Goal: Check status: Check status

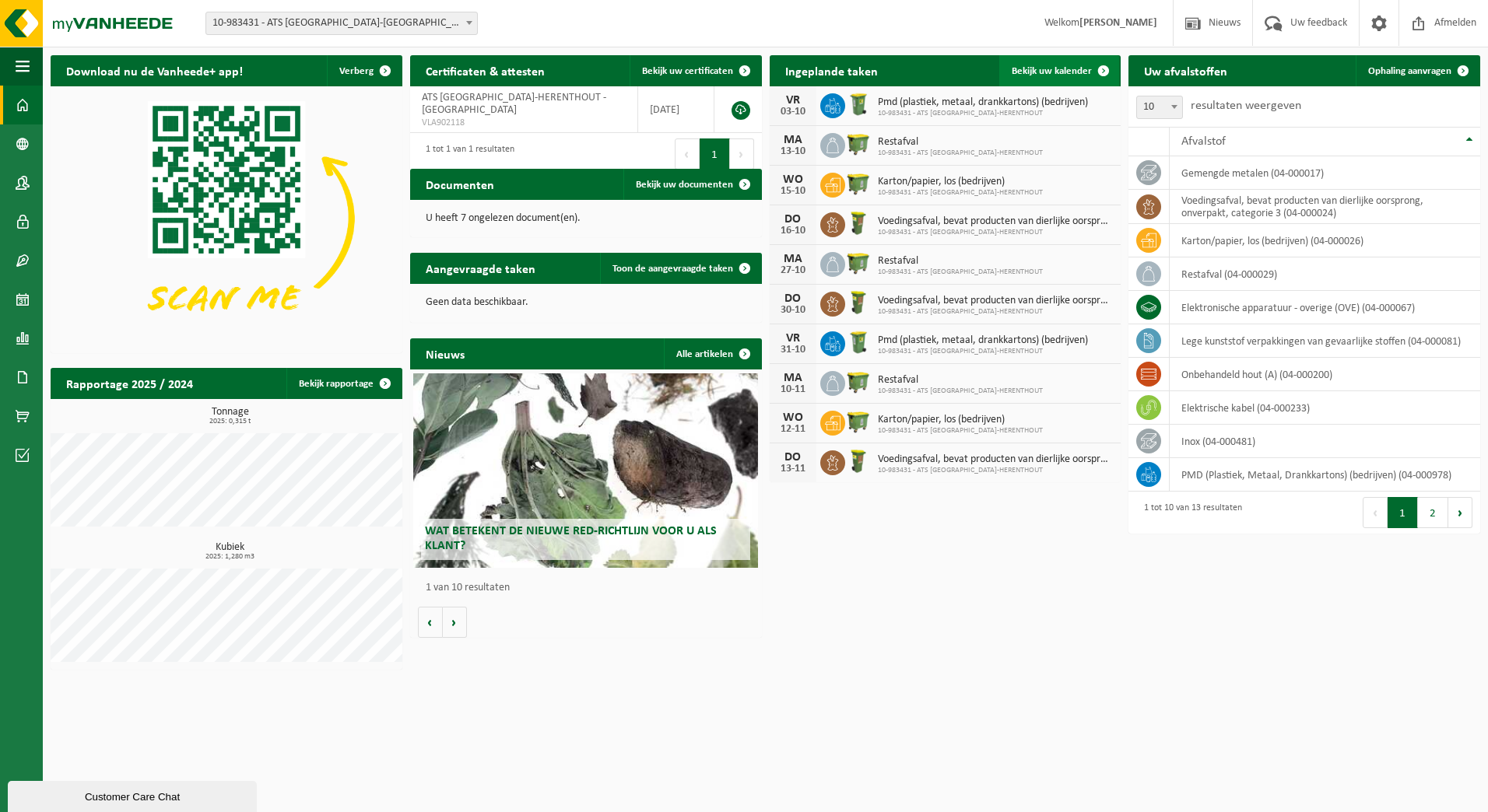
click at [1068, 68] on span "Bekijk uw kalender" at bounding box center [1051, 71] width 80 height 11
click at [1103, 67] on span at bounding box center [1103, 71] width 31 height 31
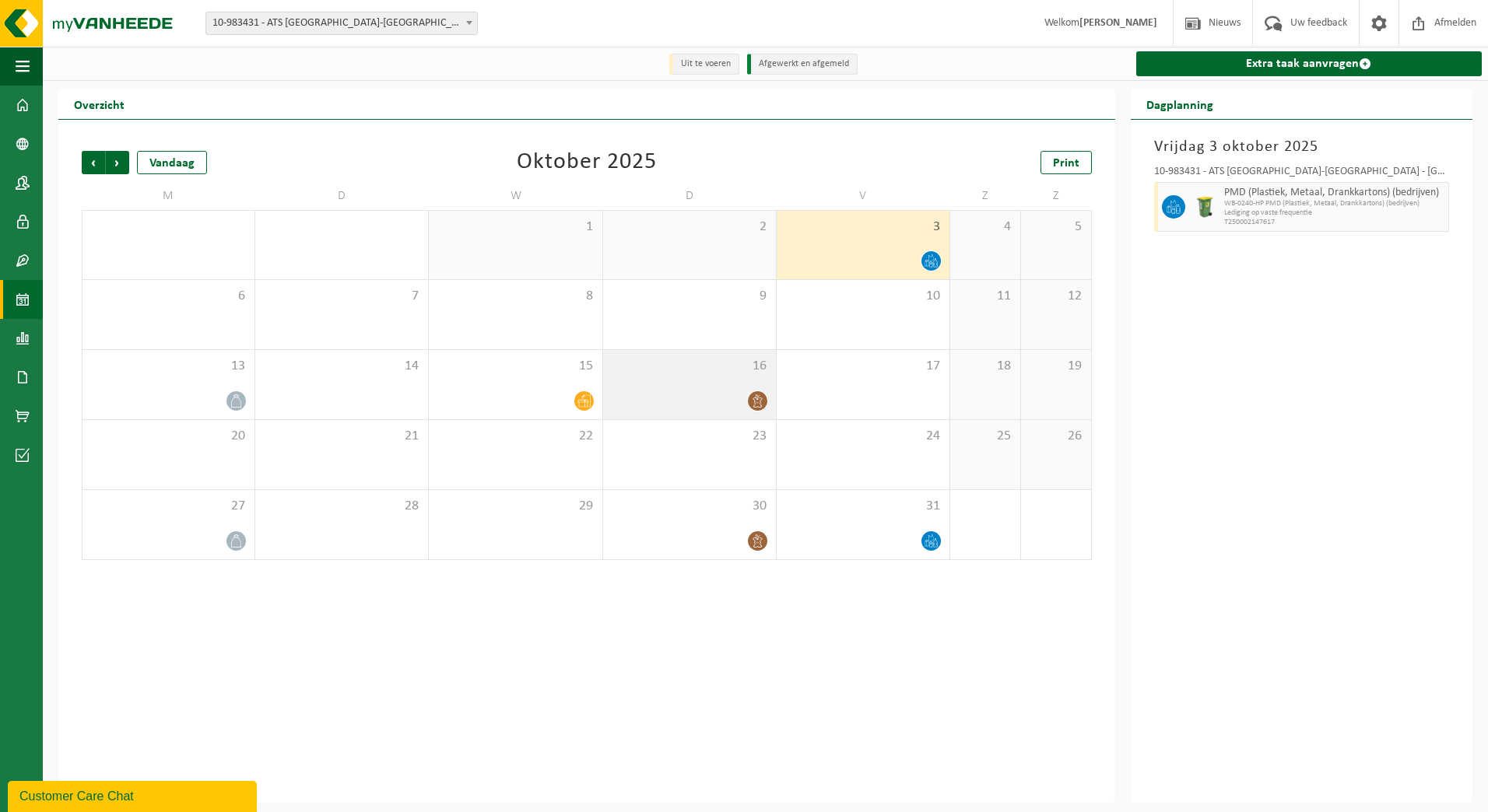
click at [751, 405] on icon at bounding box center [757, 401] width 13 height 13
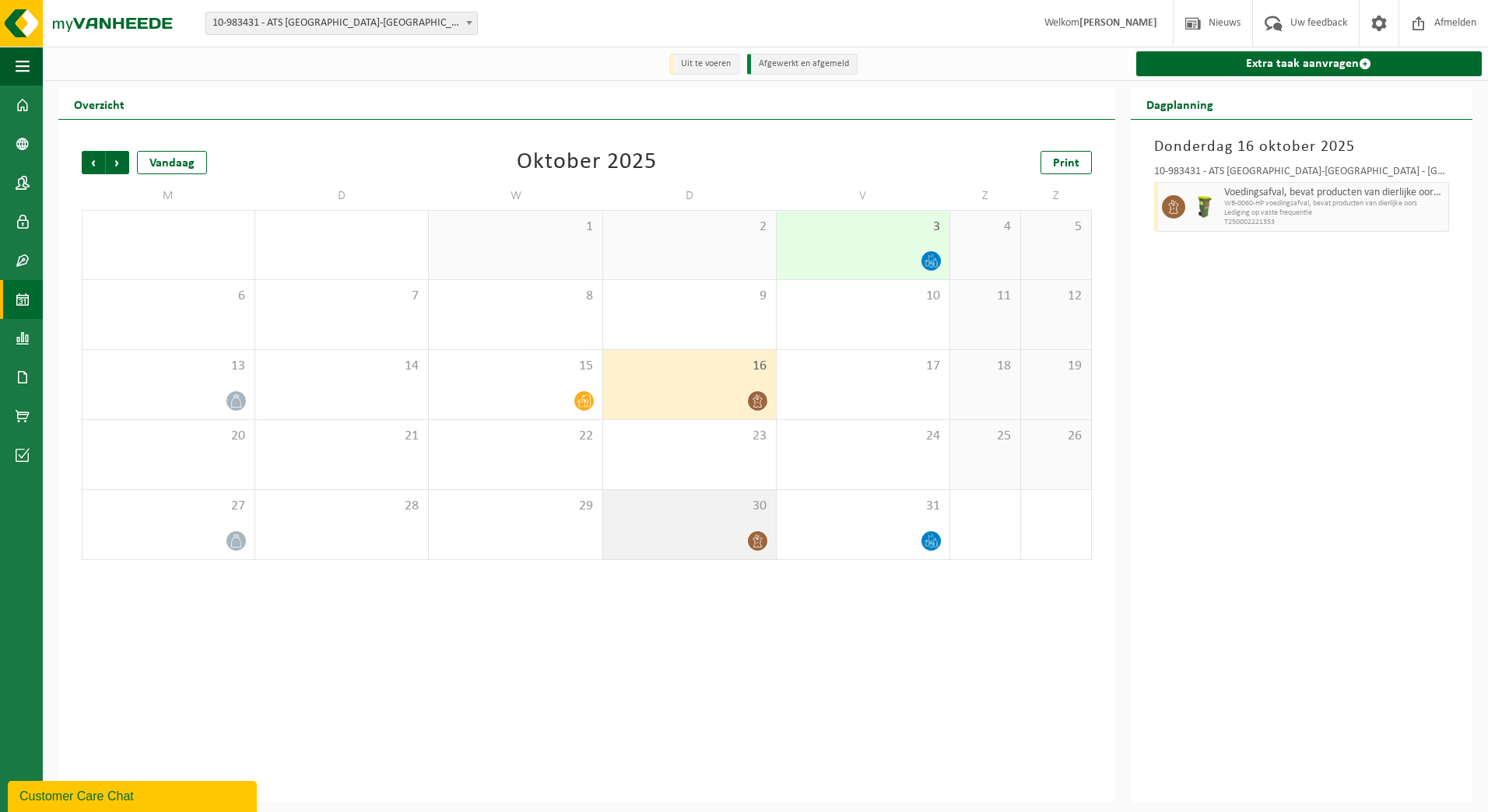
click at [756, 537] on icon at bounding box center [757, 541] width 10 height 13
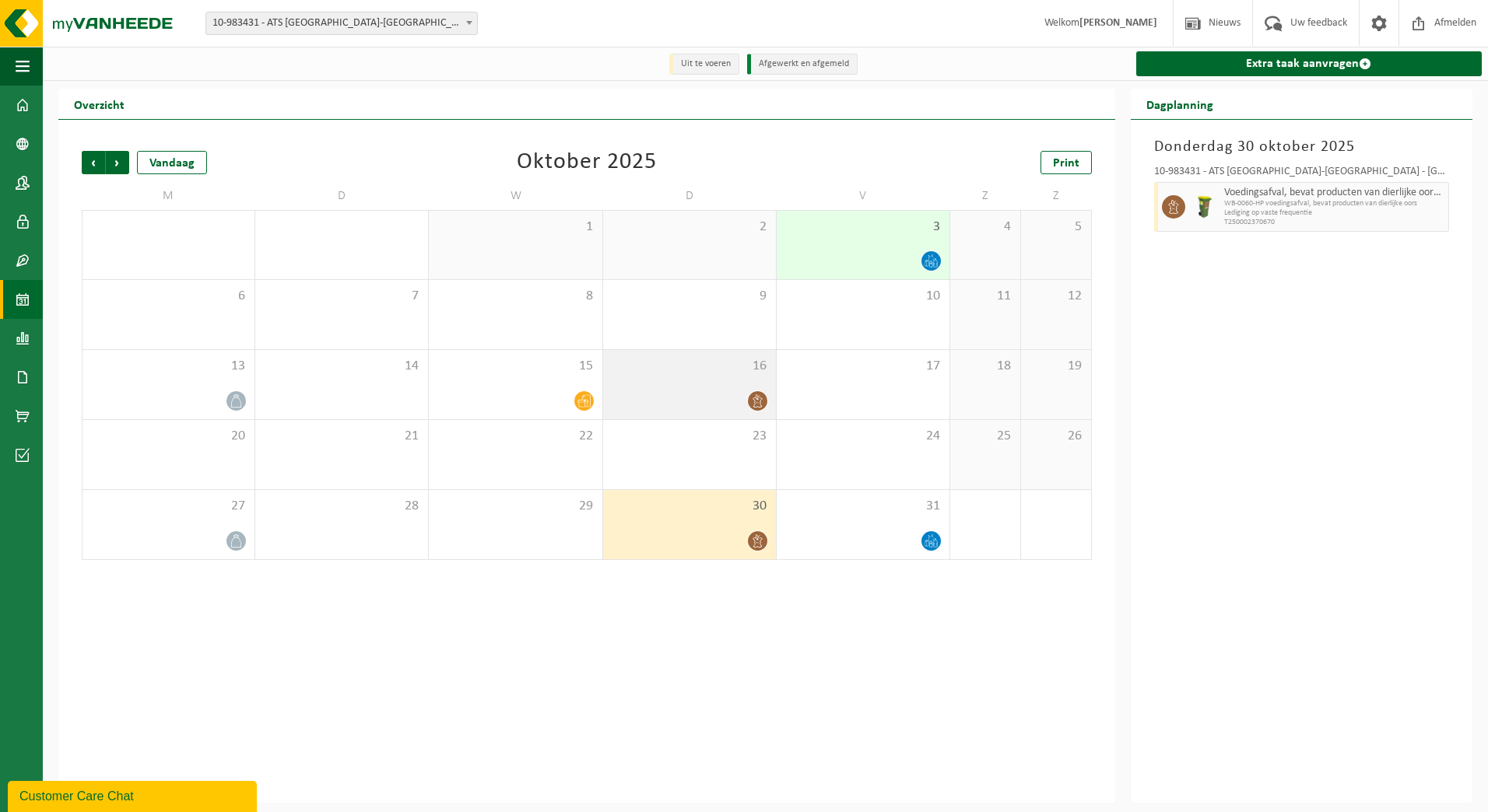
click at [757, 404] on icon at bounding box center [757, 401] width 13 height 13
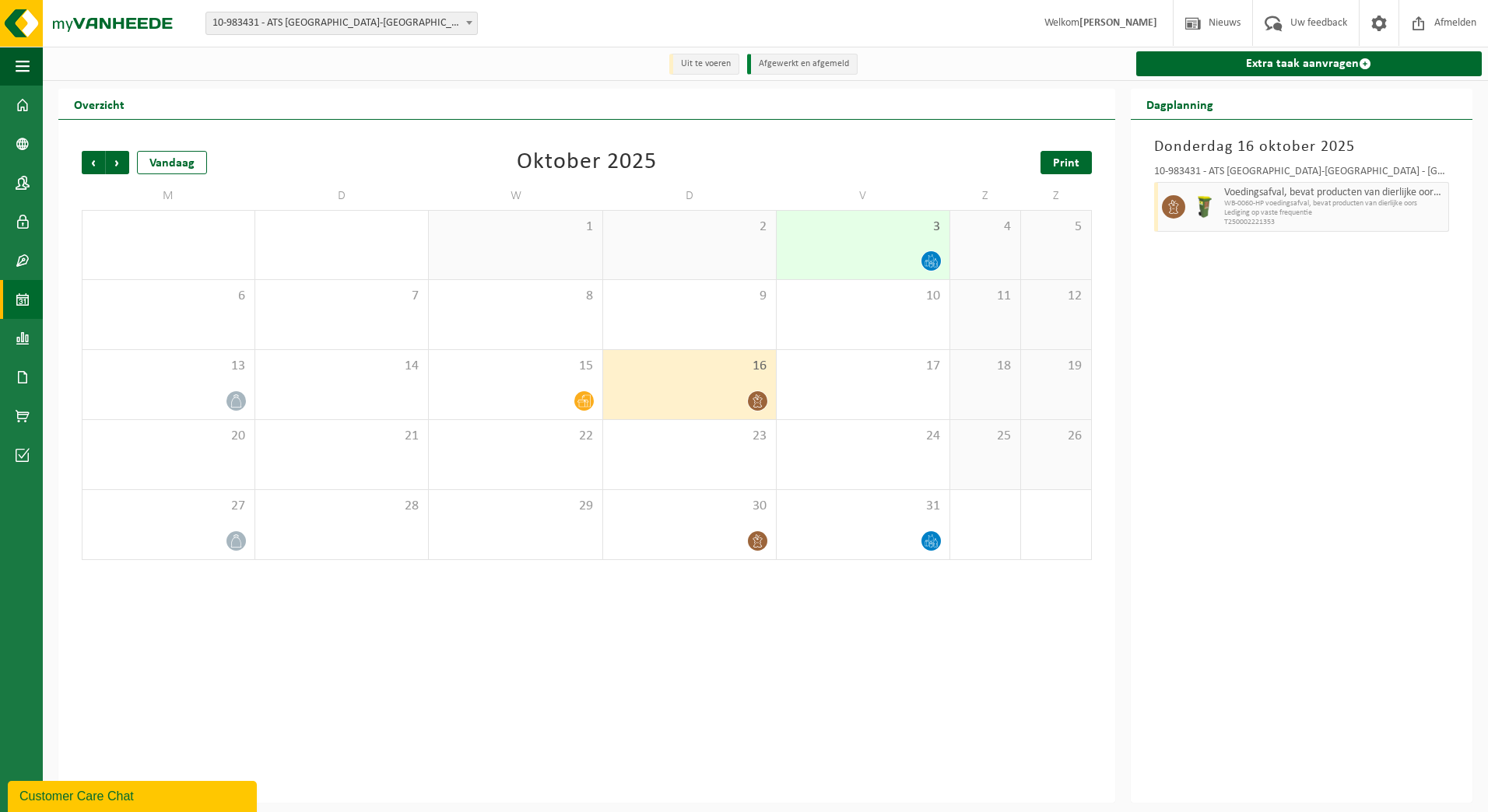
click at [1067, 168] on span "Print" at bounding box center [1067, 163] width 27 height 12
click at [95, 163] on span "Vorige" at bounding box center [93, 162] width 23 height 23
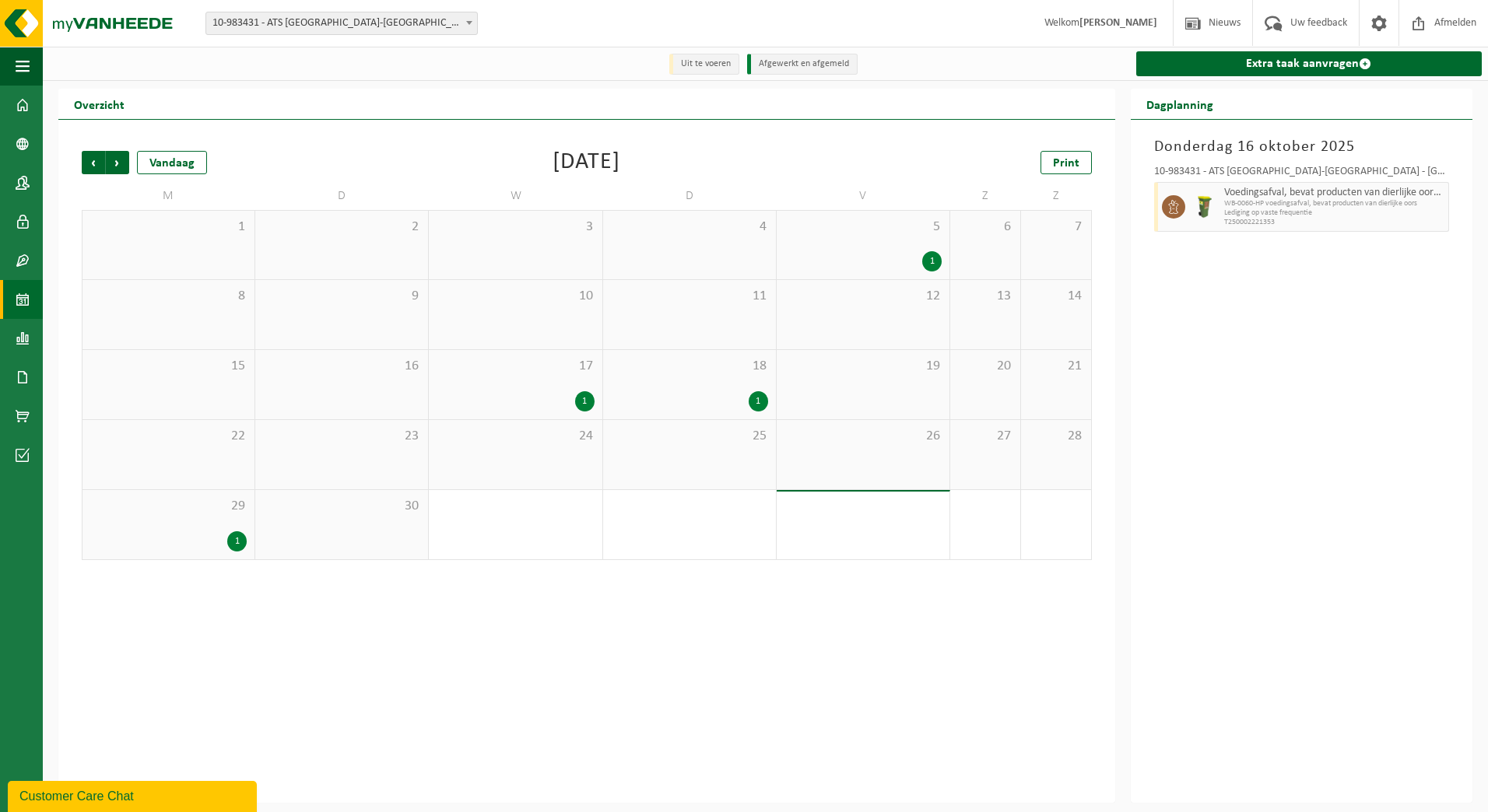
click at [95, 163] on span "Vorige" at bounding box center [93, 162] width 23 height 23
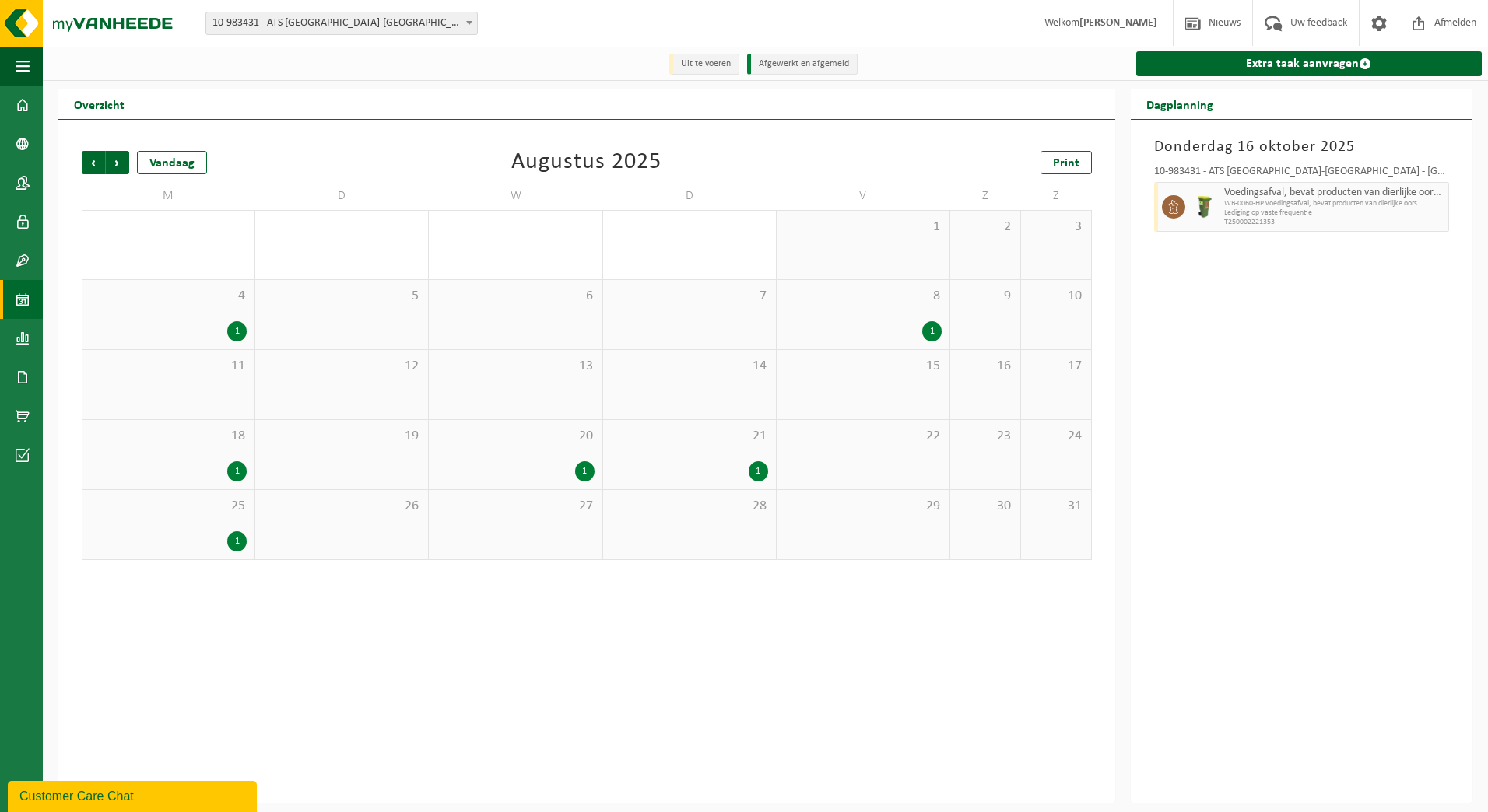
click at [759, 474] on div "1" at bounding box center [758, 471] width 19 height 20
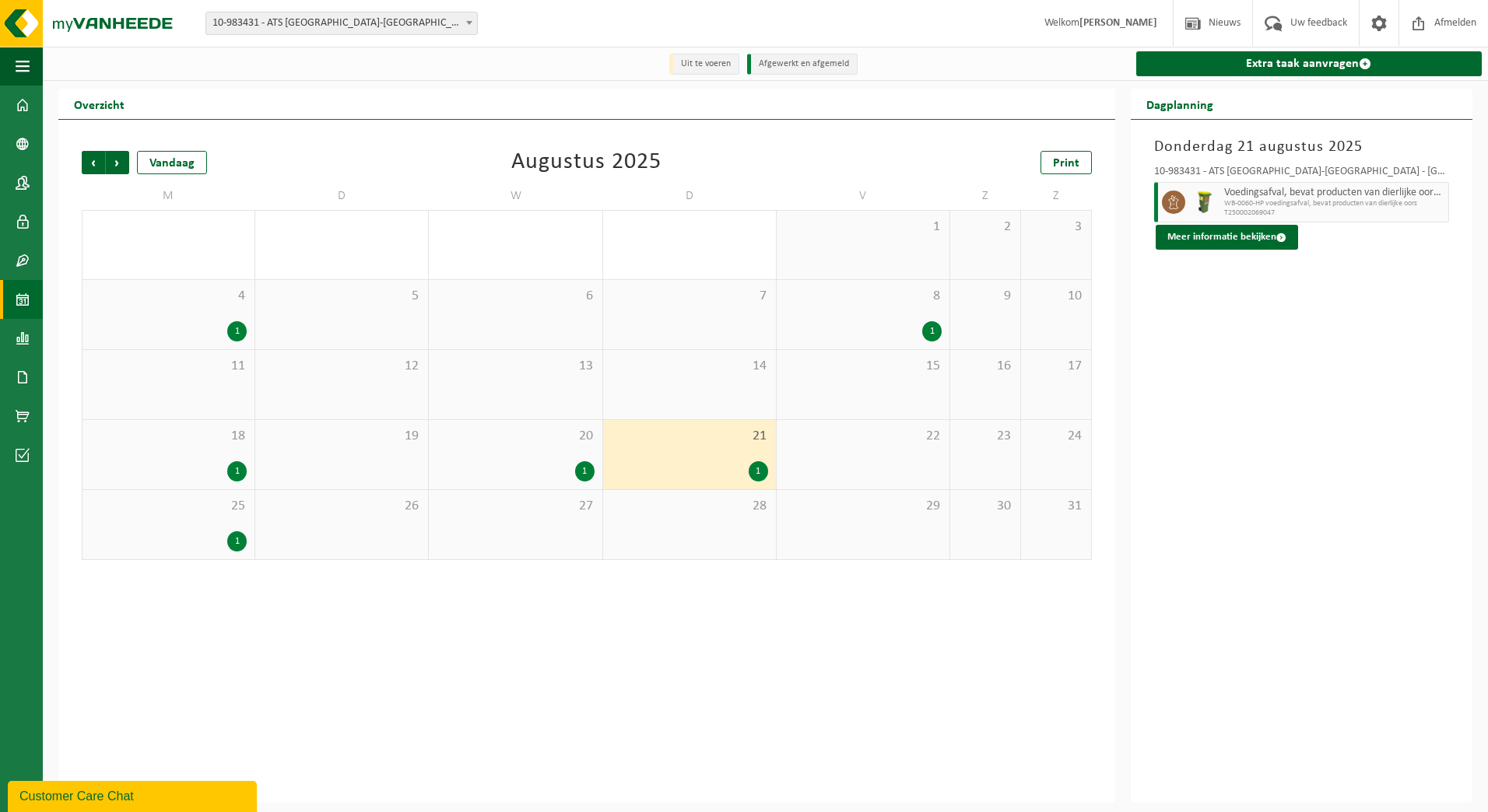
click at [931, 330] on div "1" at bounding box center [932, 331] width 19 height 20
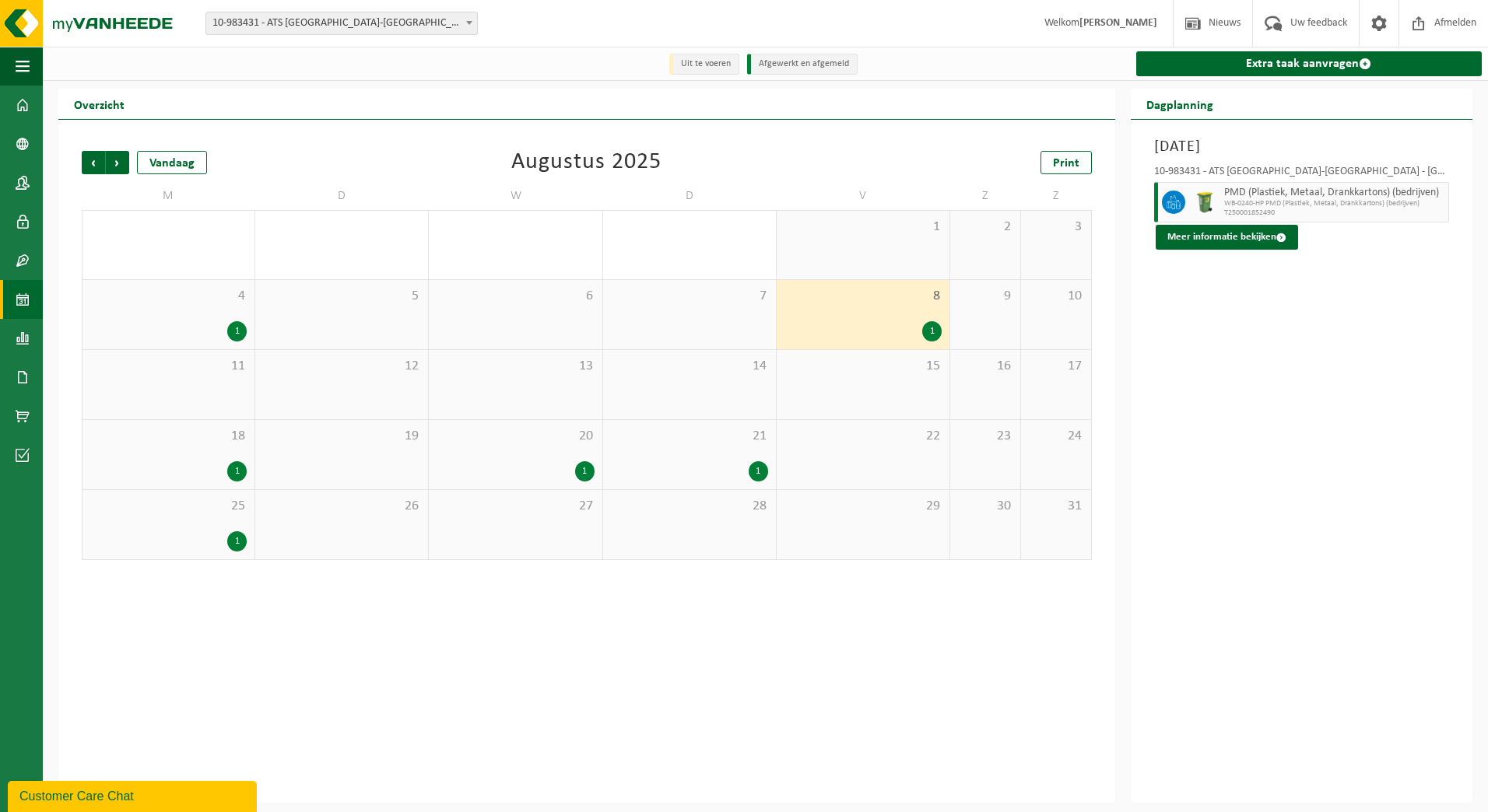
click at [588, 470] on div "1" at bounding box center [585, 471] width 19 height 20
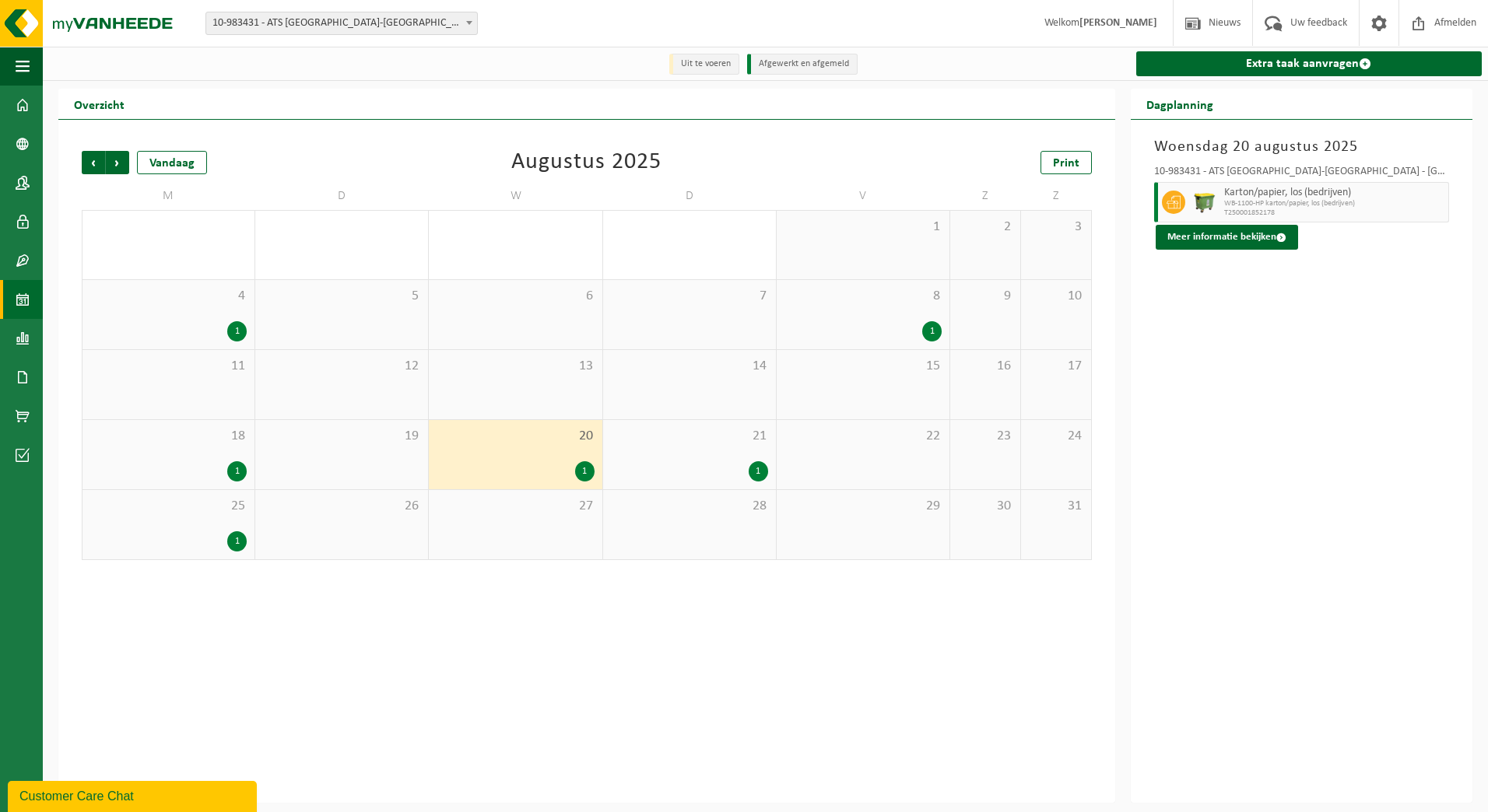
click at [239, 540] on div "1" at bounding box center [237, 541] width 19 height 20
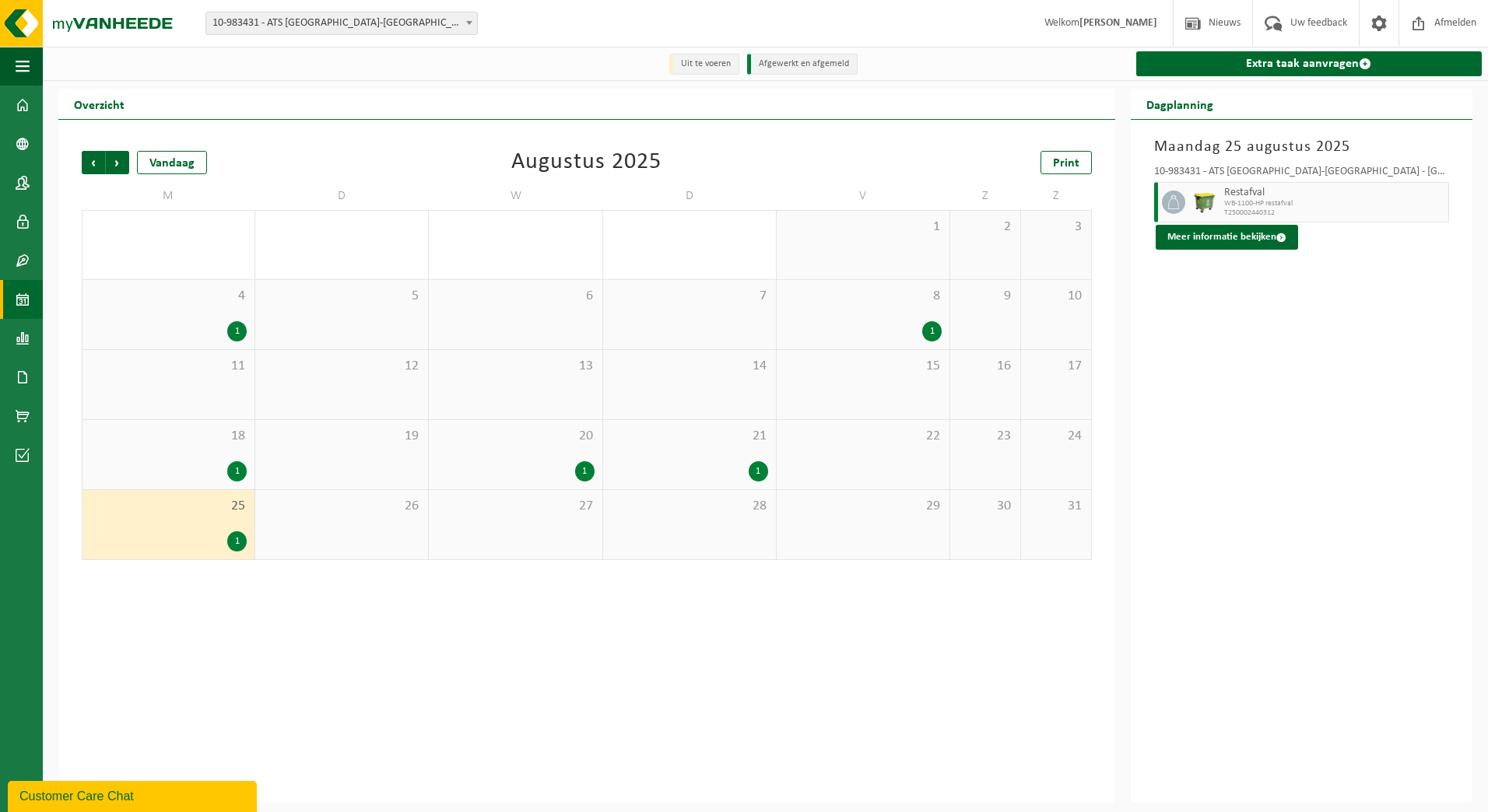
click at [232, 473] on div "1" at bounding box center [237, 471] width 19 height 20
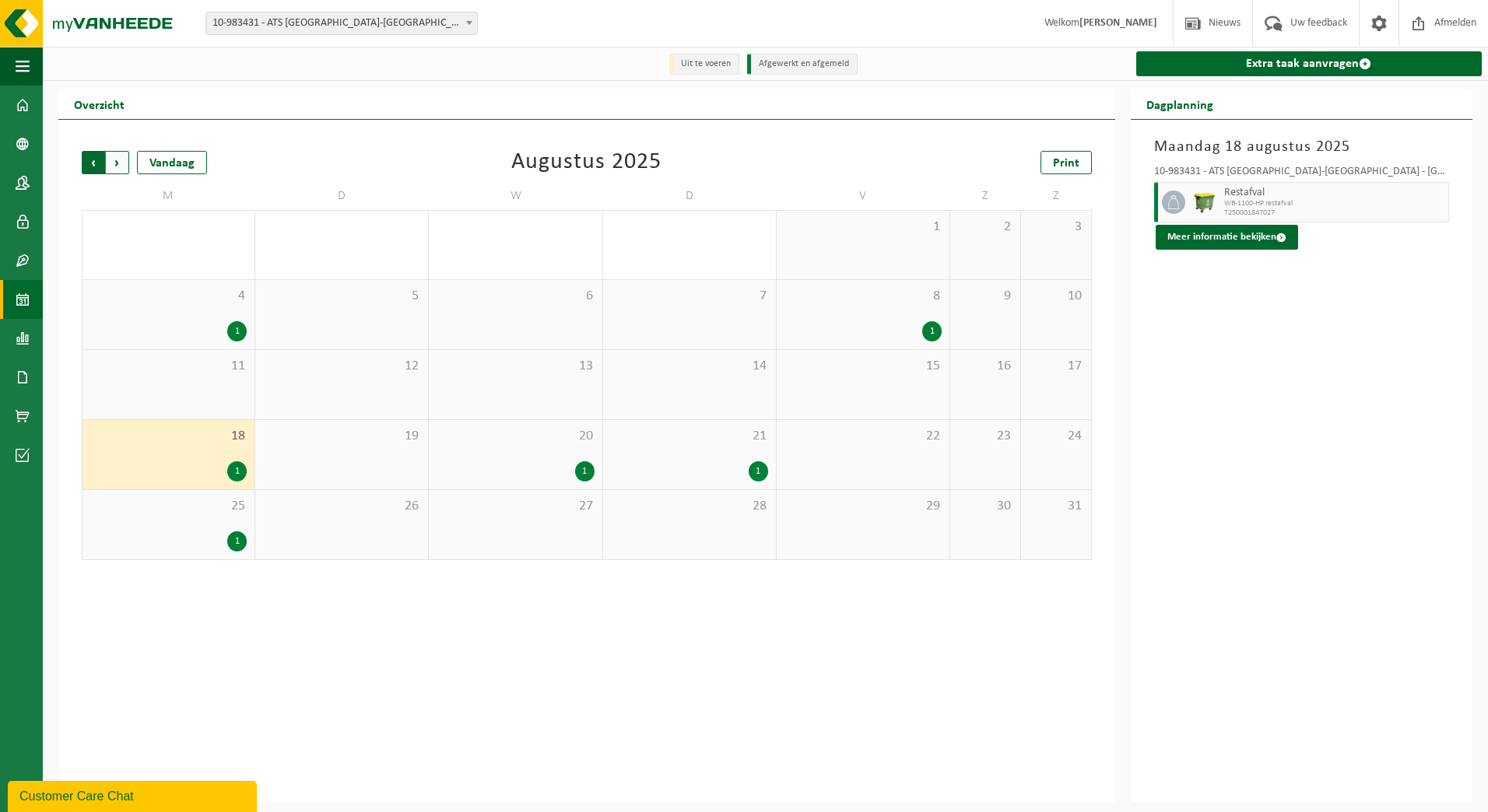
click at [118, 167] on span "Volgende" at bounding box center [117, 162] width 23 height 23
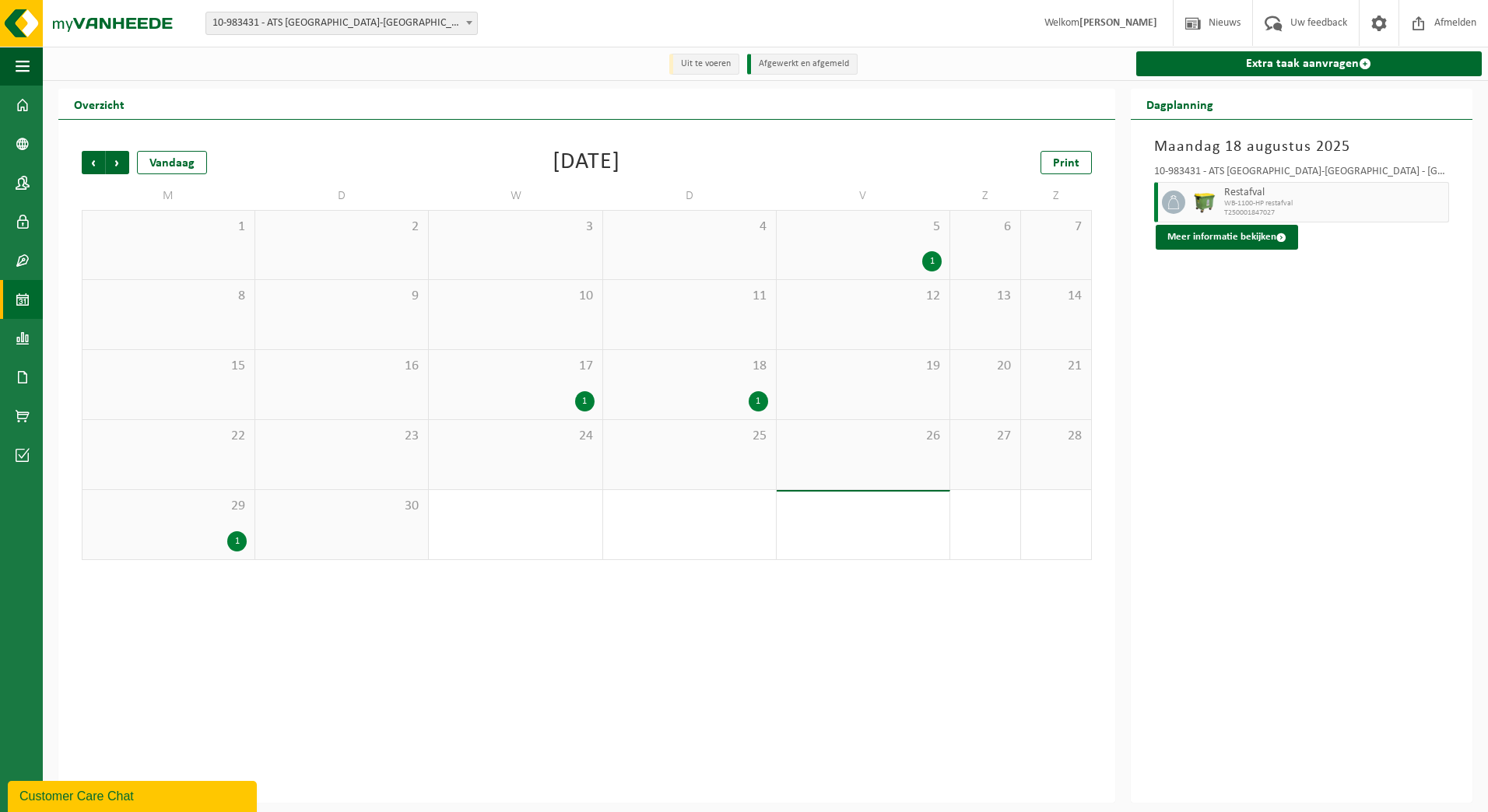
click at [934, 265] on div "1" at bounding box center [932, 261] width 19 height 20
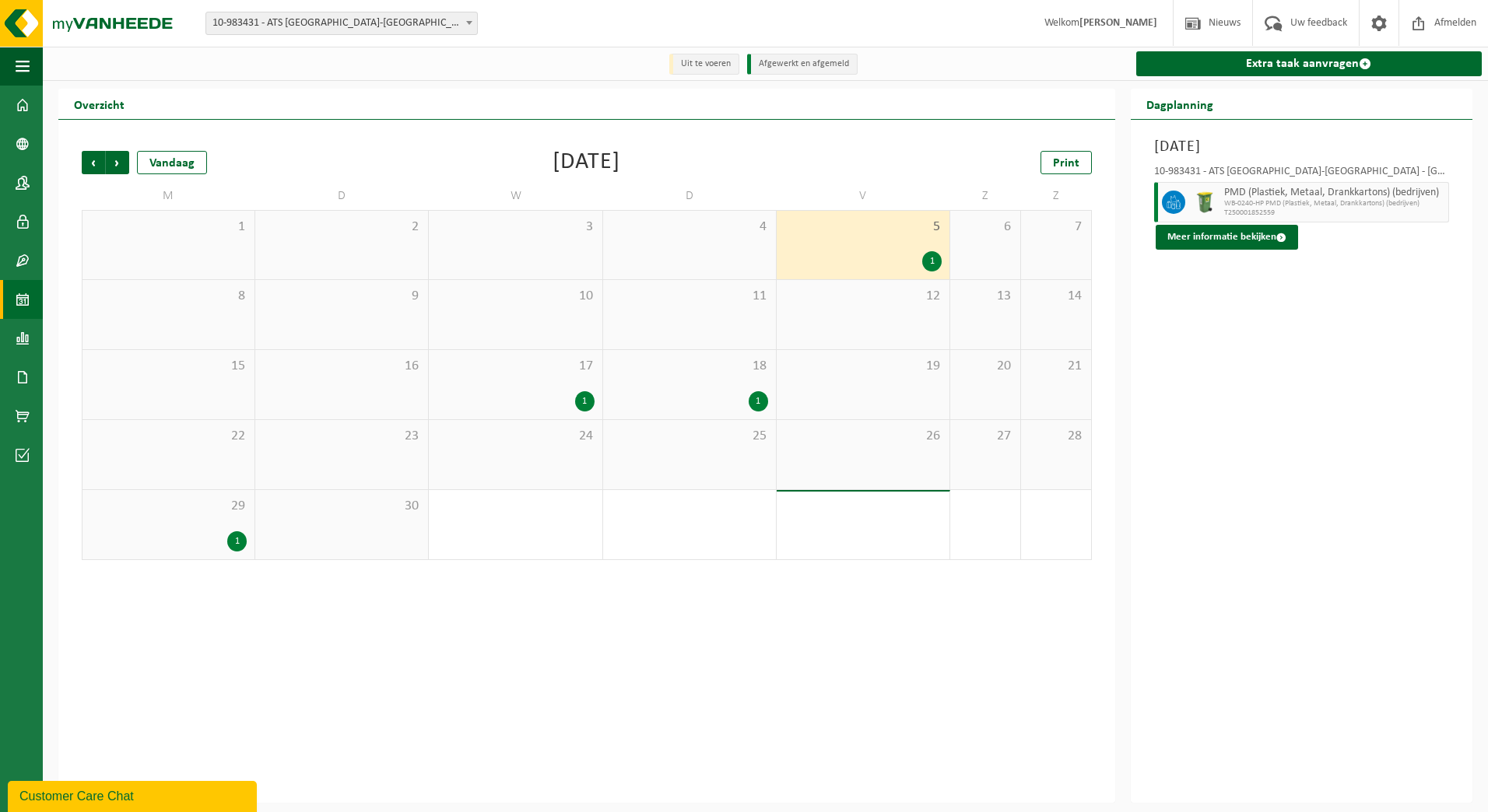
click at [760, 403] on div "1" at bounding box center [758, 401] width 19 height 20
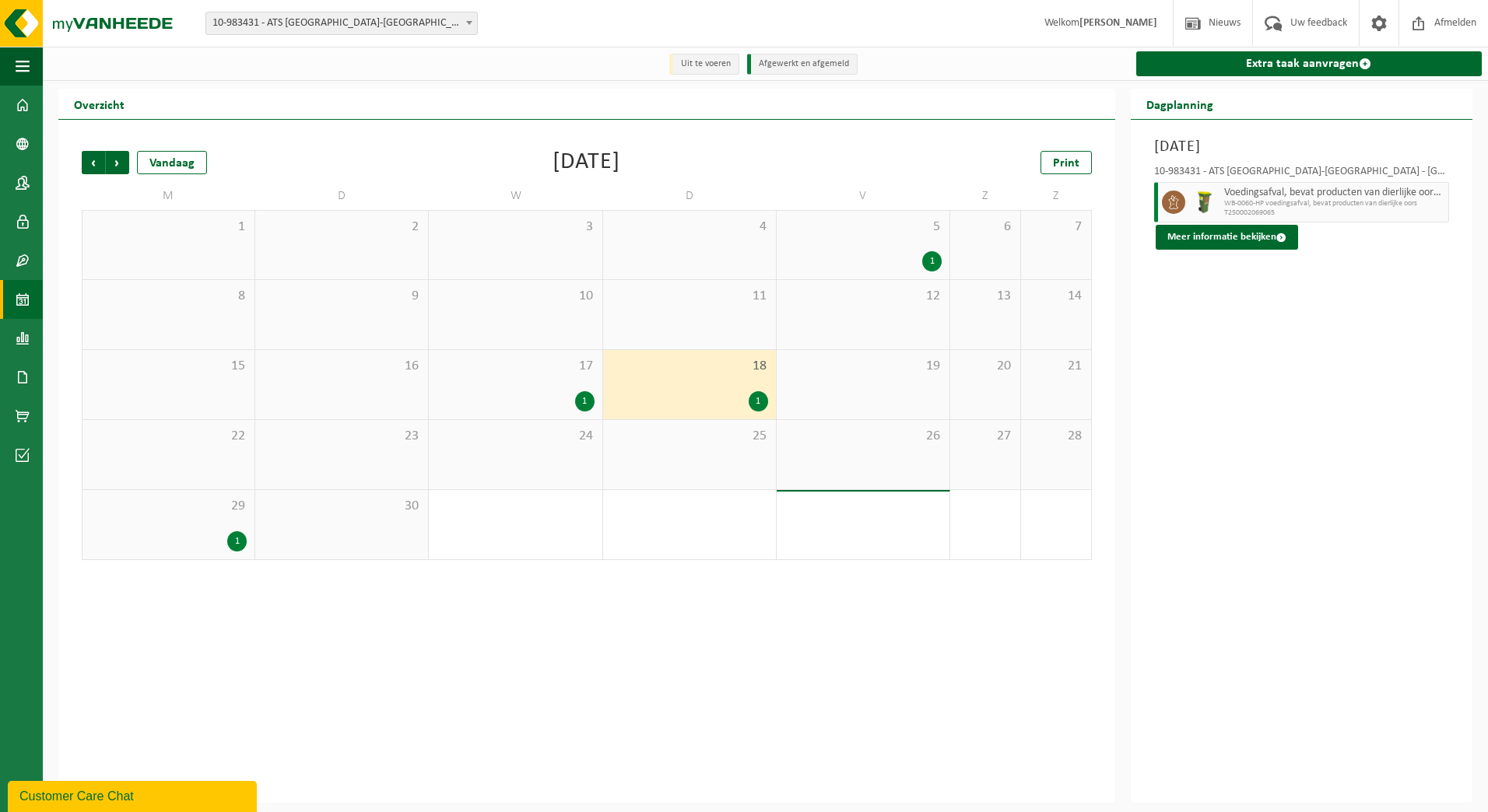
click at [588, 408] on div "1" at bounding box center [585, 401] width 19 height 20
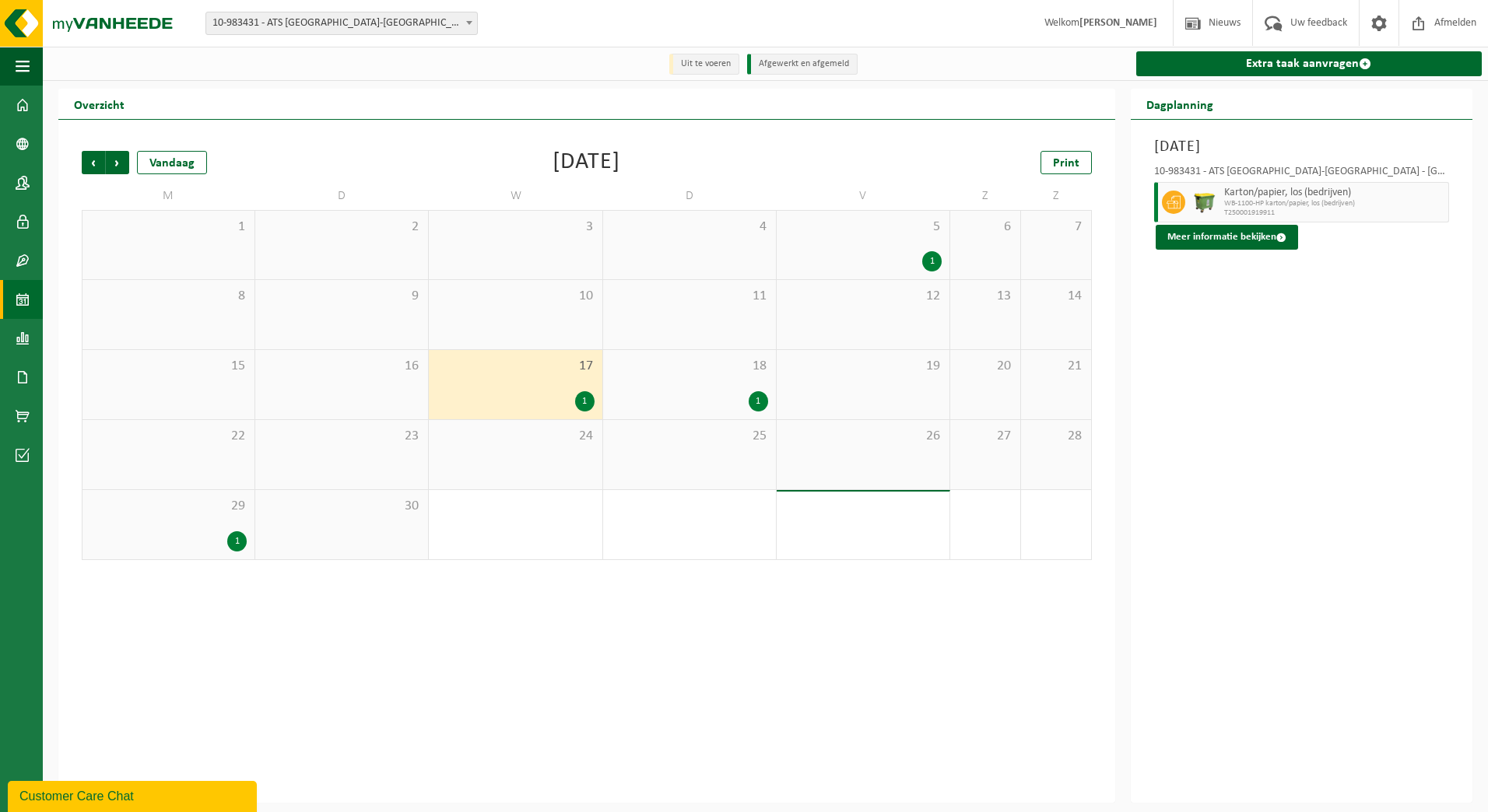
click at [236, 542] on div "1" at bounding box center [237, 541] width 19 height 20
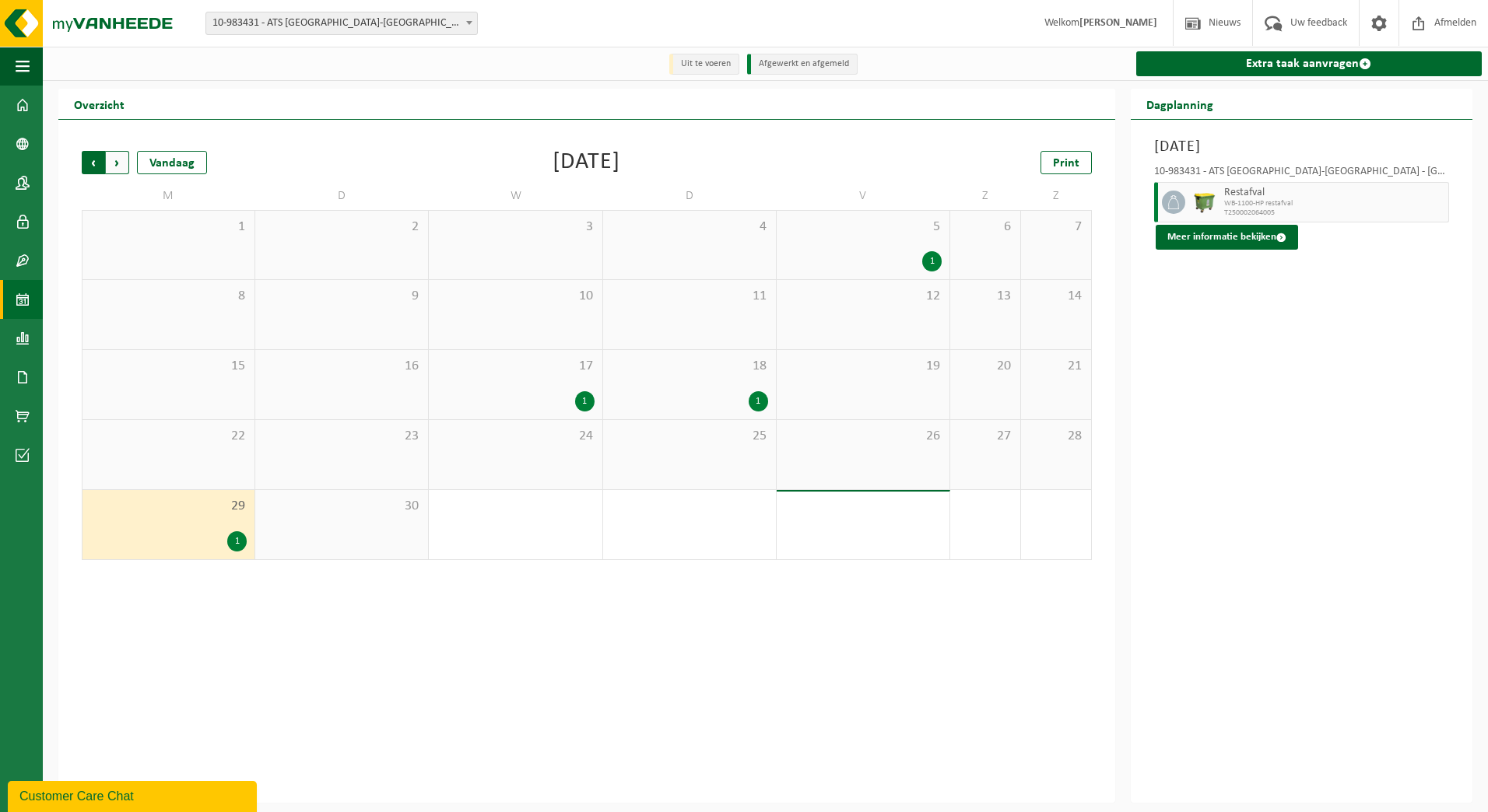
click at [116, 169] on span "Volgende" at bounding box center [117, 162] width 23 height 23
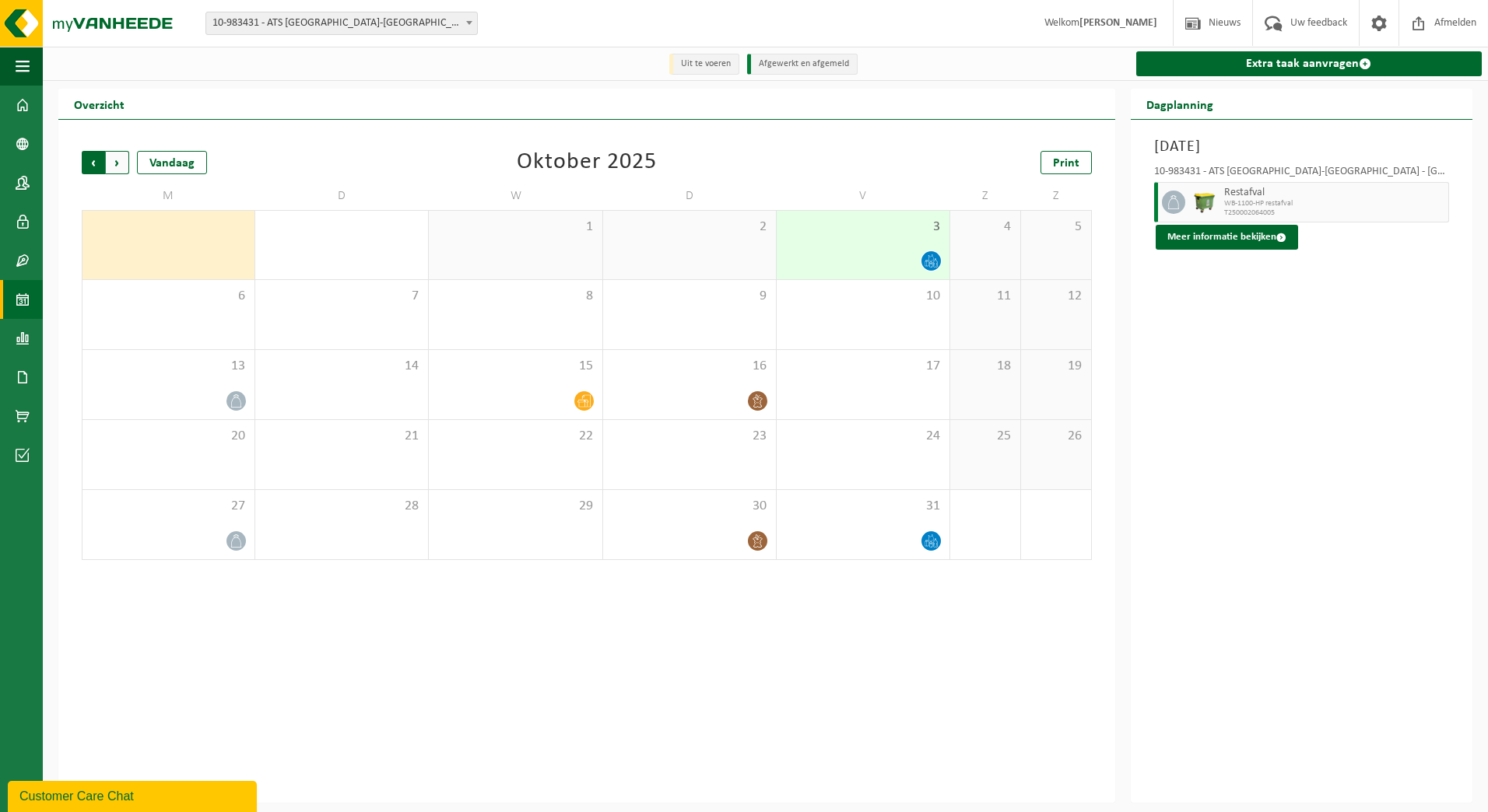
click at [124, 166] on span "Volgende" at bounding box center [117, 162] width 23 height 23
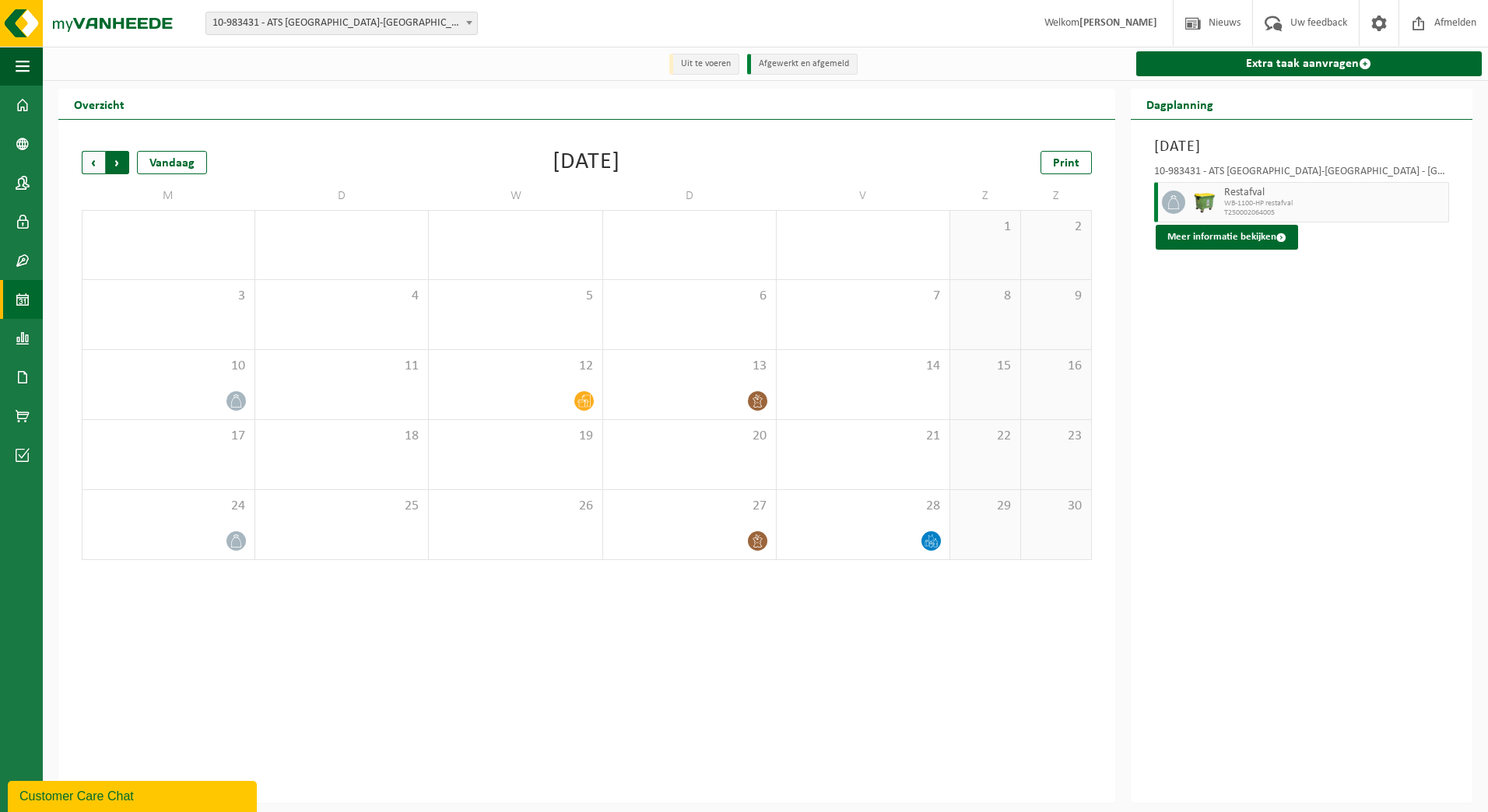
click at [94, 164] on span "Vorige" at bounding box center [93, 162] width 23 height 23
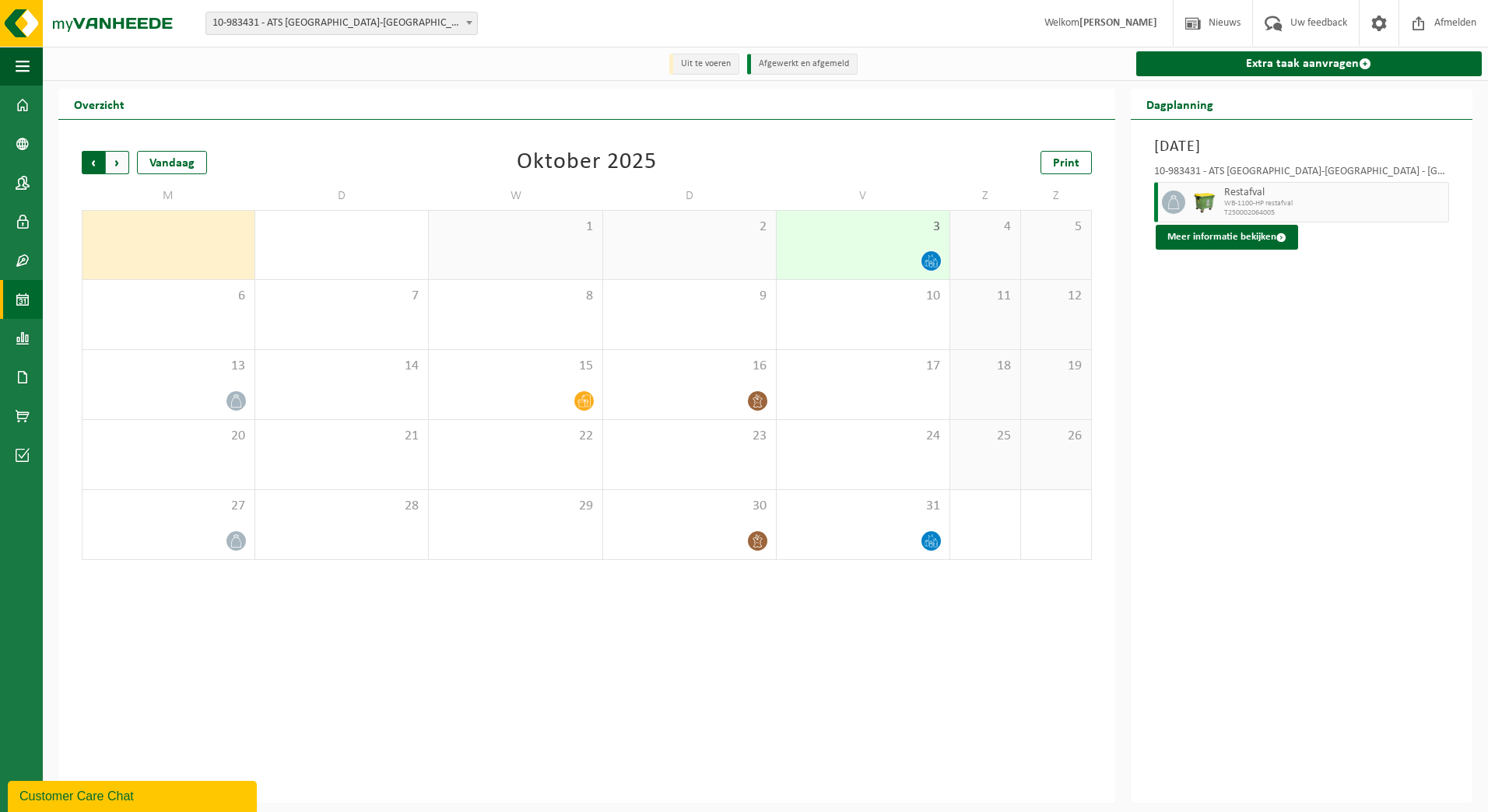
click at [119, 165] on span "Volgende" at bounding box center [117, 162] width 23 height 23
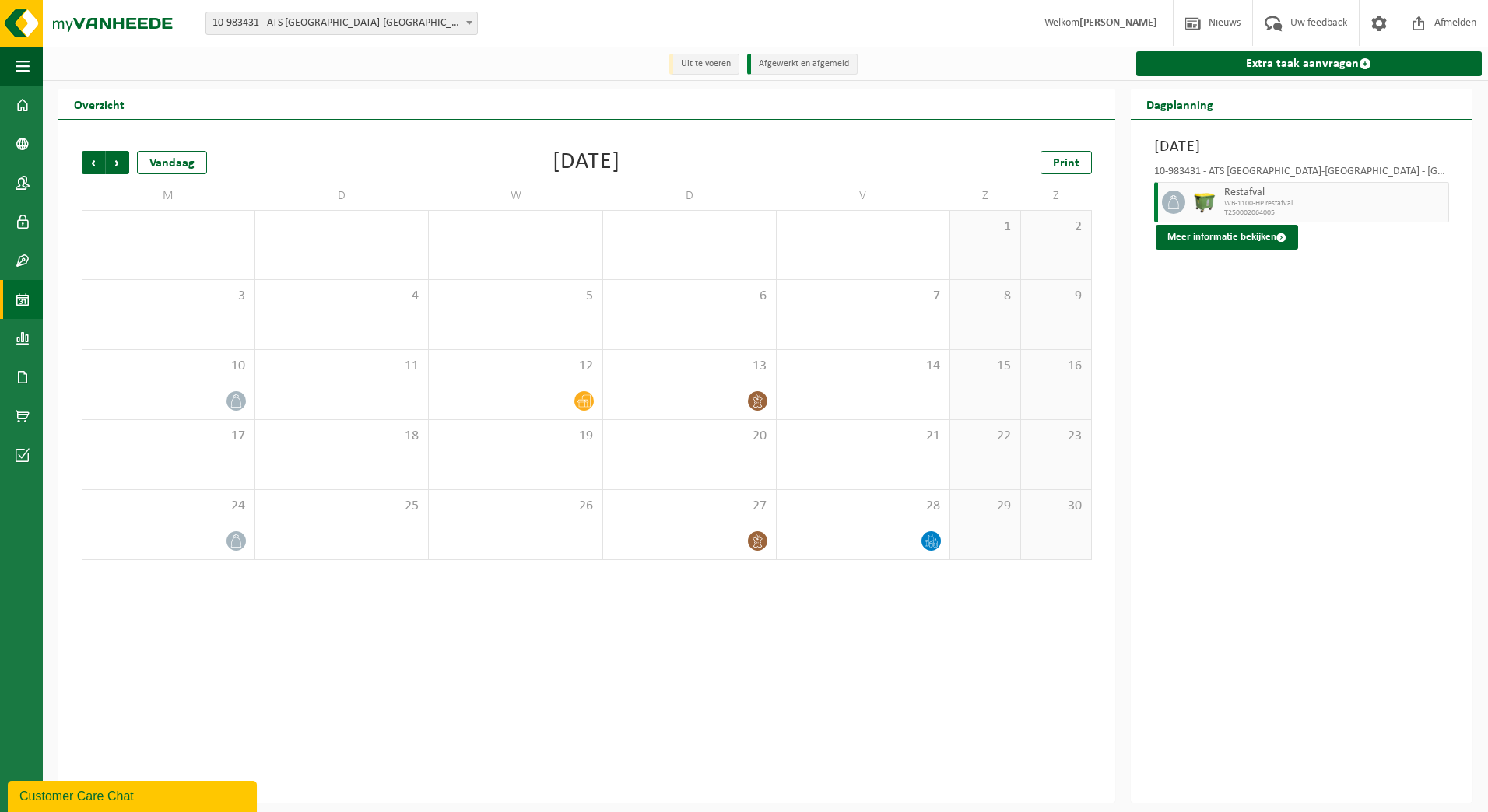
click at [119, 165] on span "Volgende" at bounding box center [117, 162] width 23 height 23
click at [95, 165] on span "Vorige" at bounding box center [93, 162] width 23 height 23
click at [87, 164] on span "Vorige" at bounding box center [93, 162] width 23 height 23
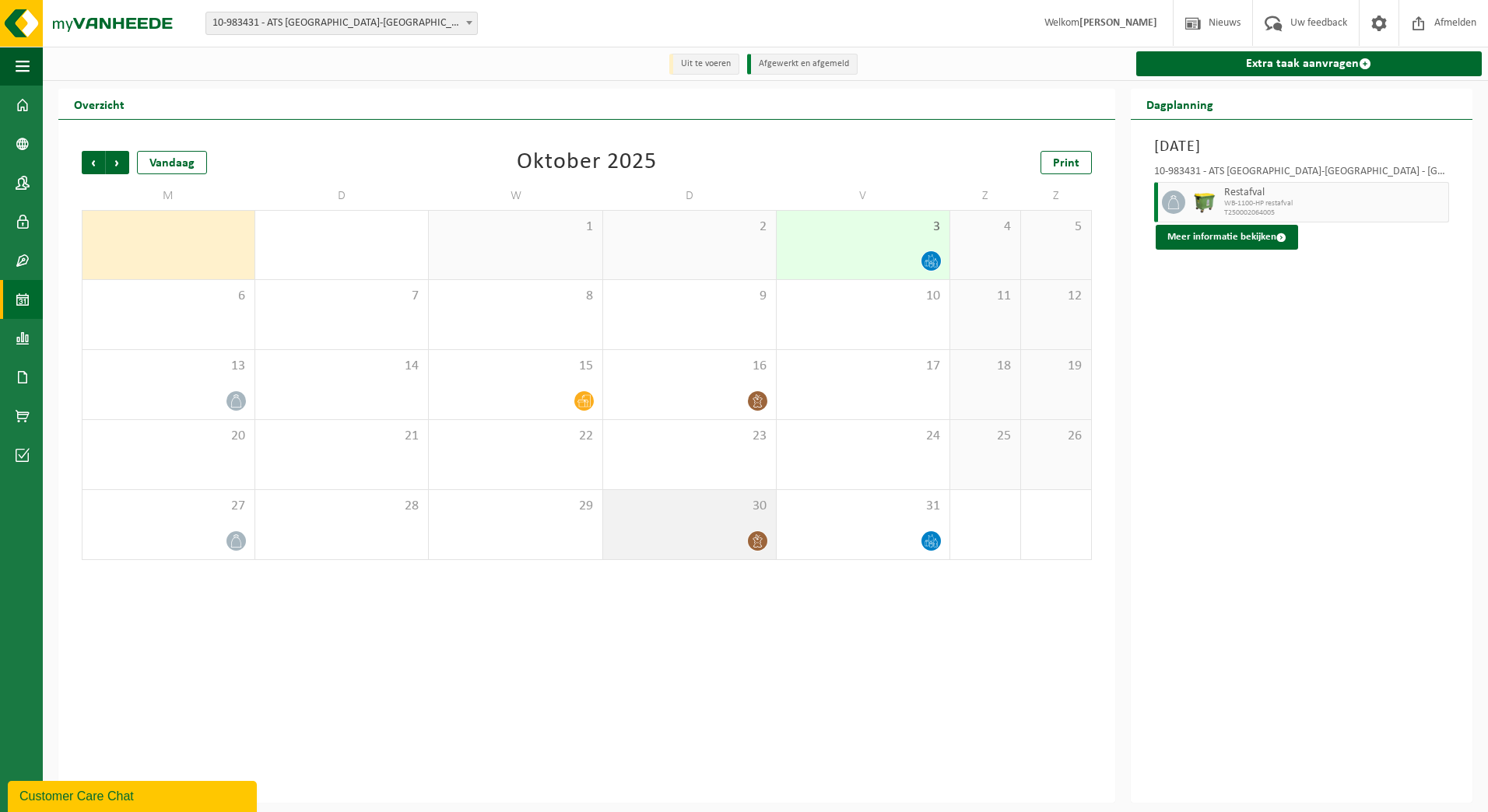
click at [696, 532] on div at bounding box center [689, 541] width 157 height 21
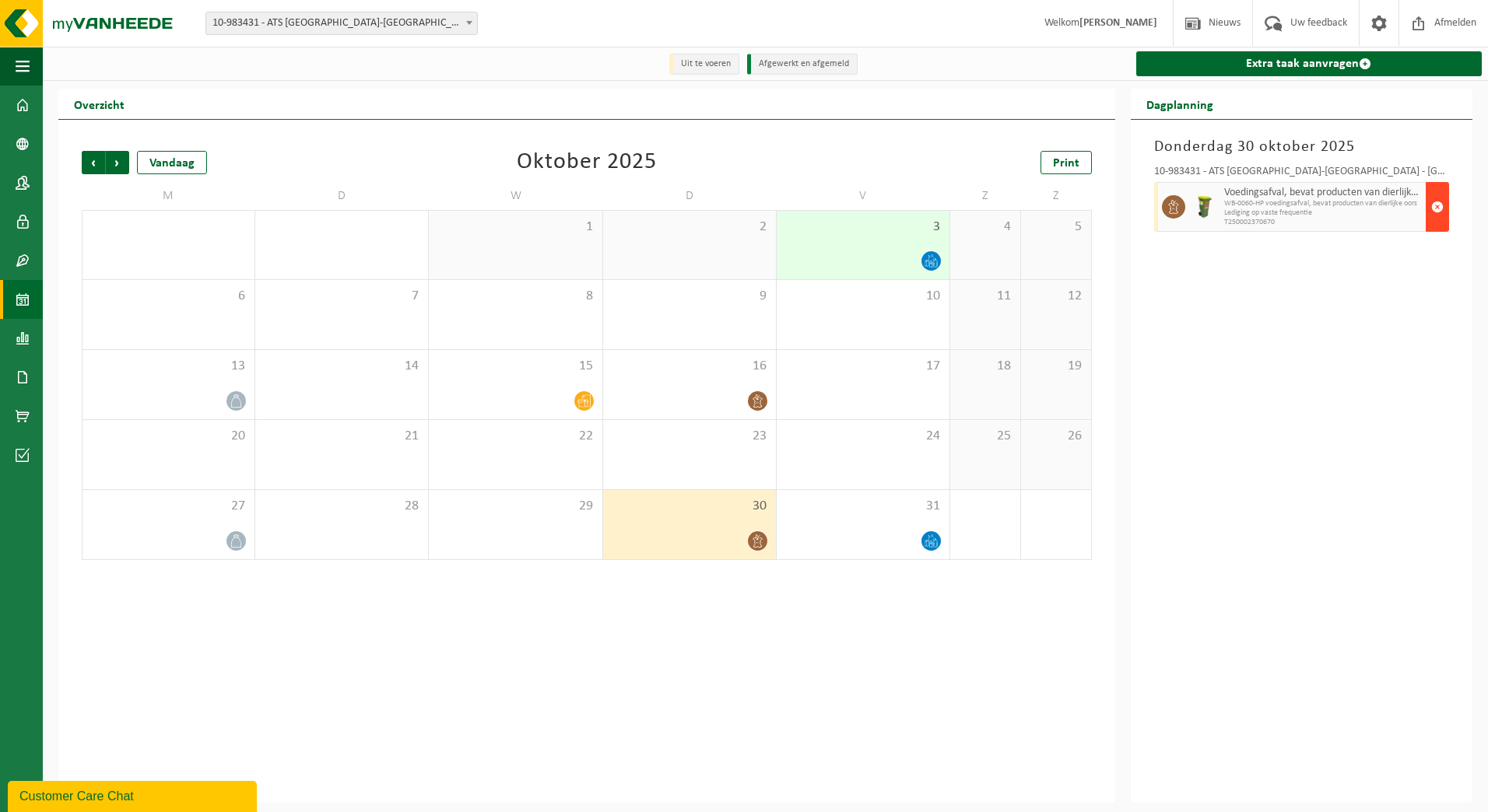
click at [1437, 205] on span "button" at bounding box center [1437, 206] width 12 height 31
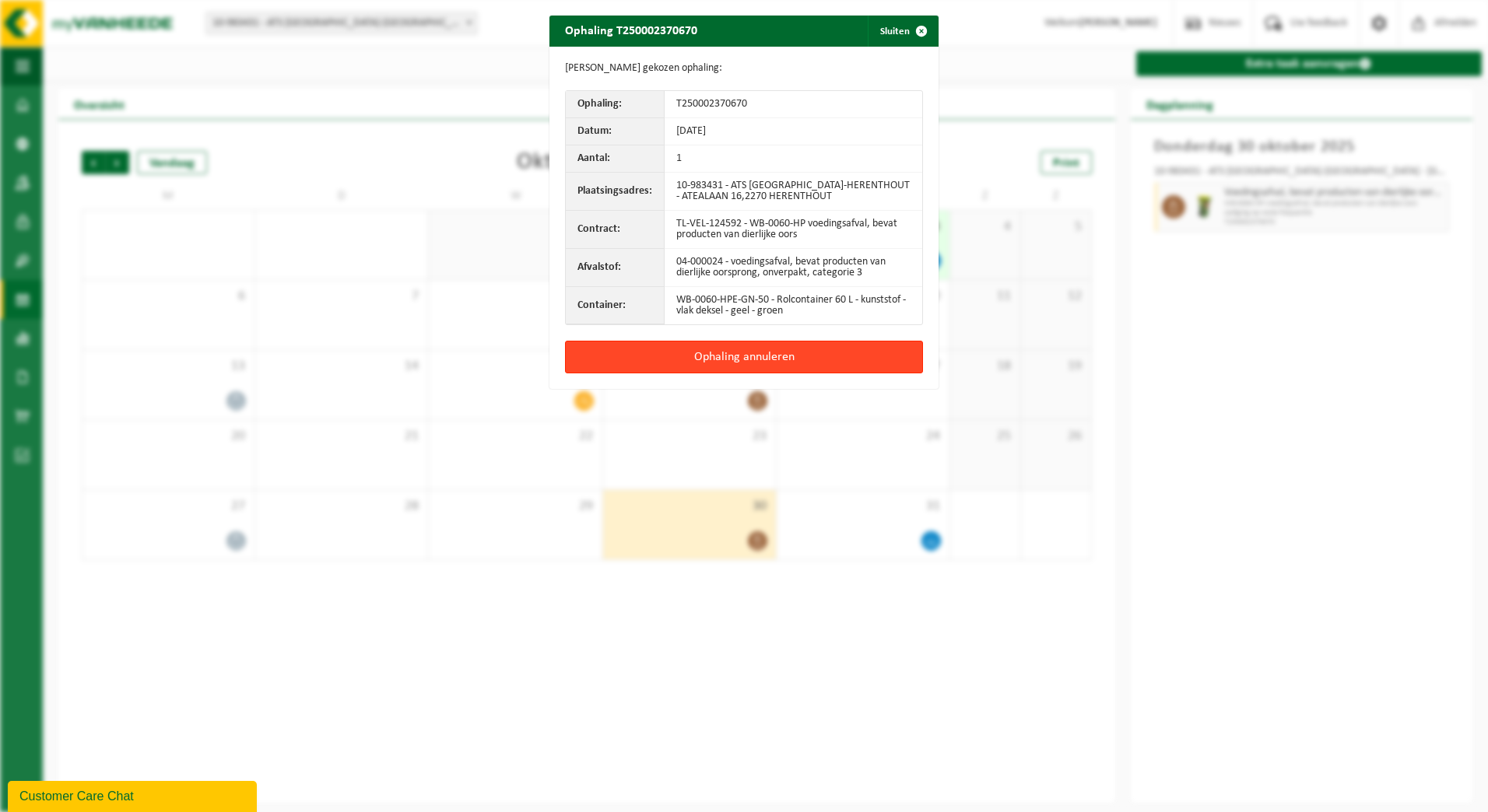
click at [767, 352] on button "Ophaling annuleren" at bounding box center [743, 357] width 358 height 33
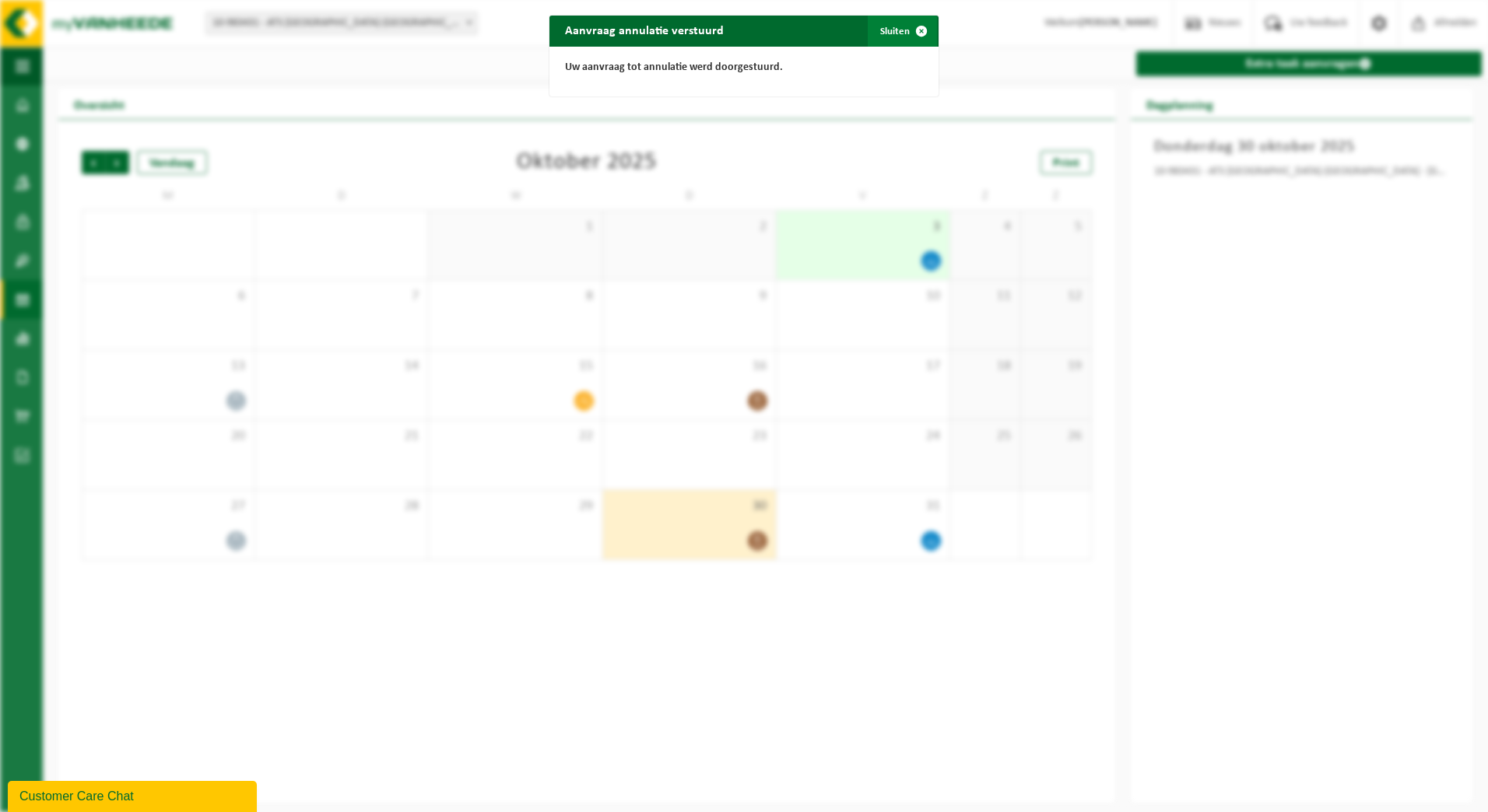
click at [915, 33] on span "button" at bounding box center [922, 31] width 31 height 31
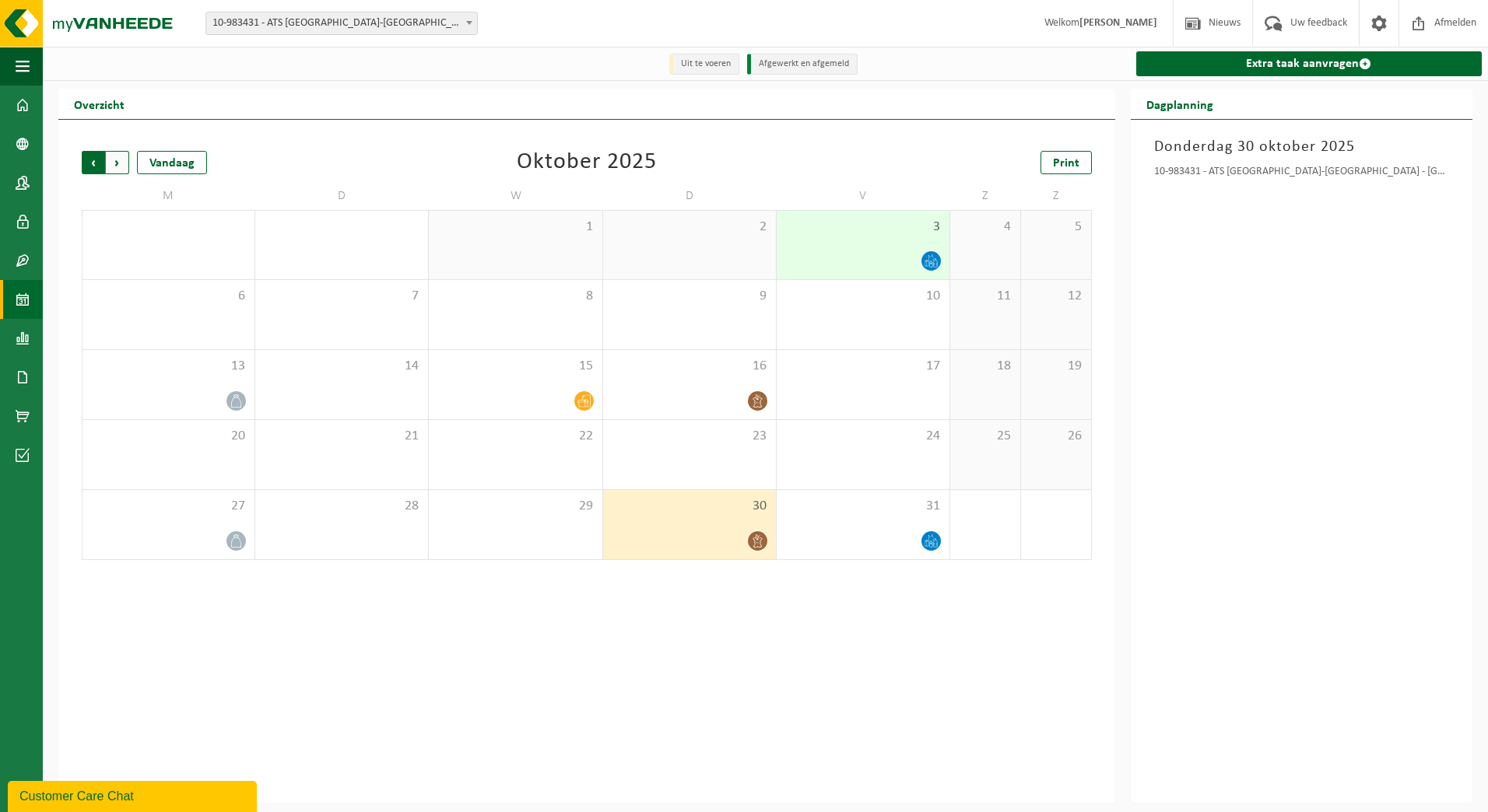
click at [116, 166] on span "Volgende" at bounding box center [117, 162] width 23 height 23
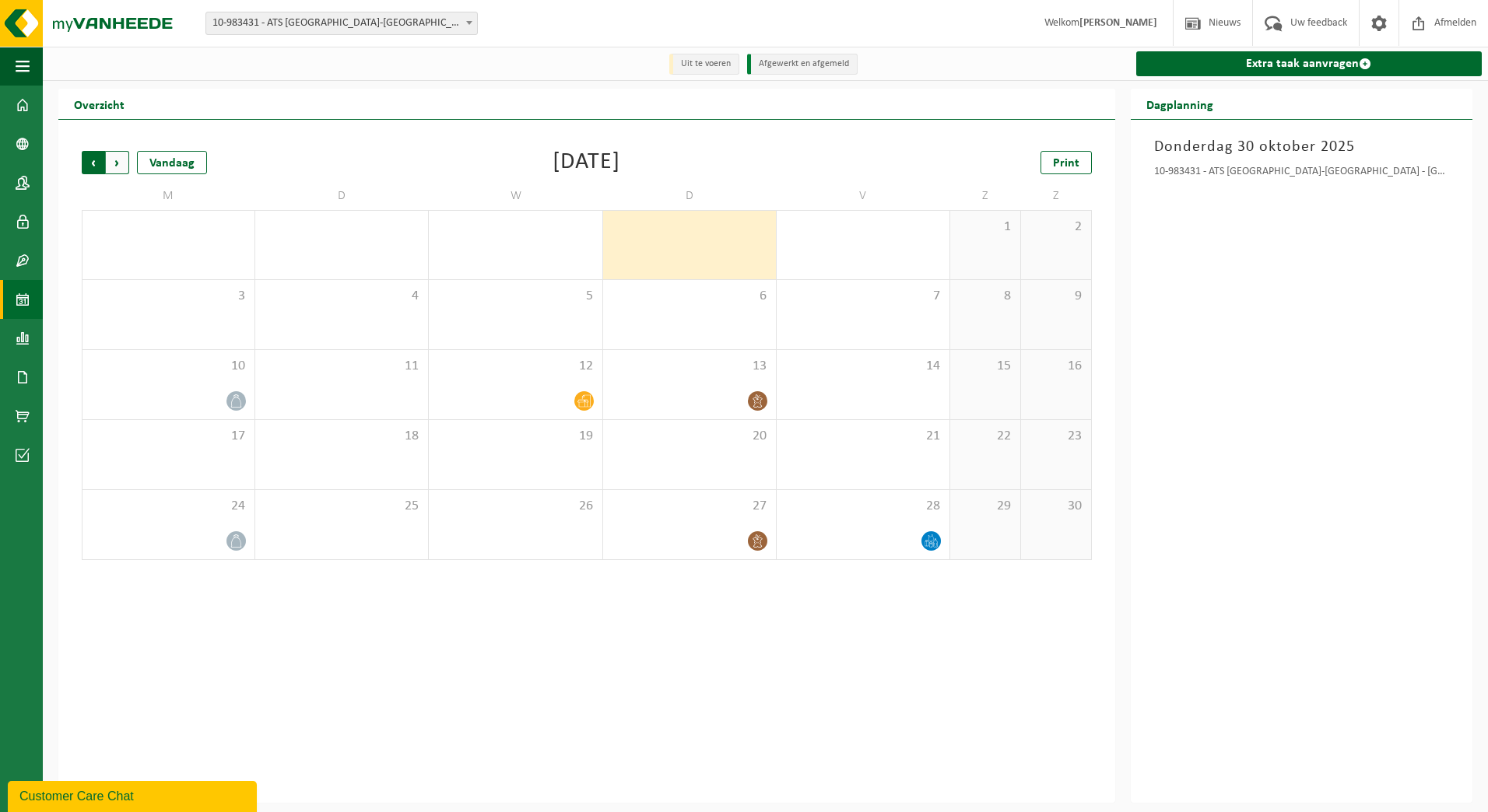
click at [121, 158] on span "Volgende" at bounding box center [117, 162] width 23 height 23
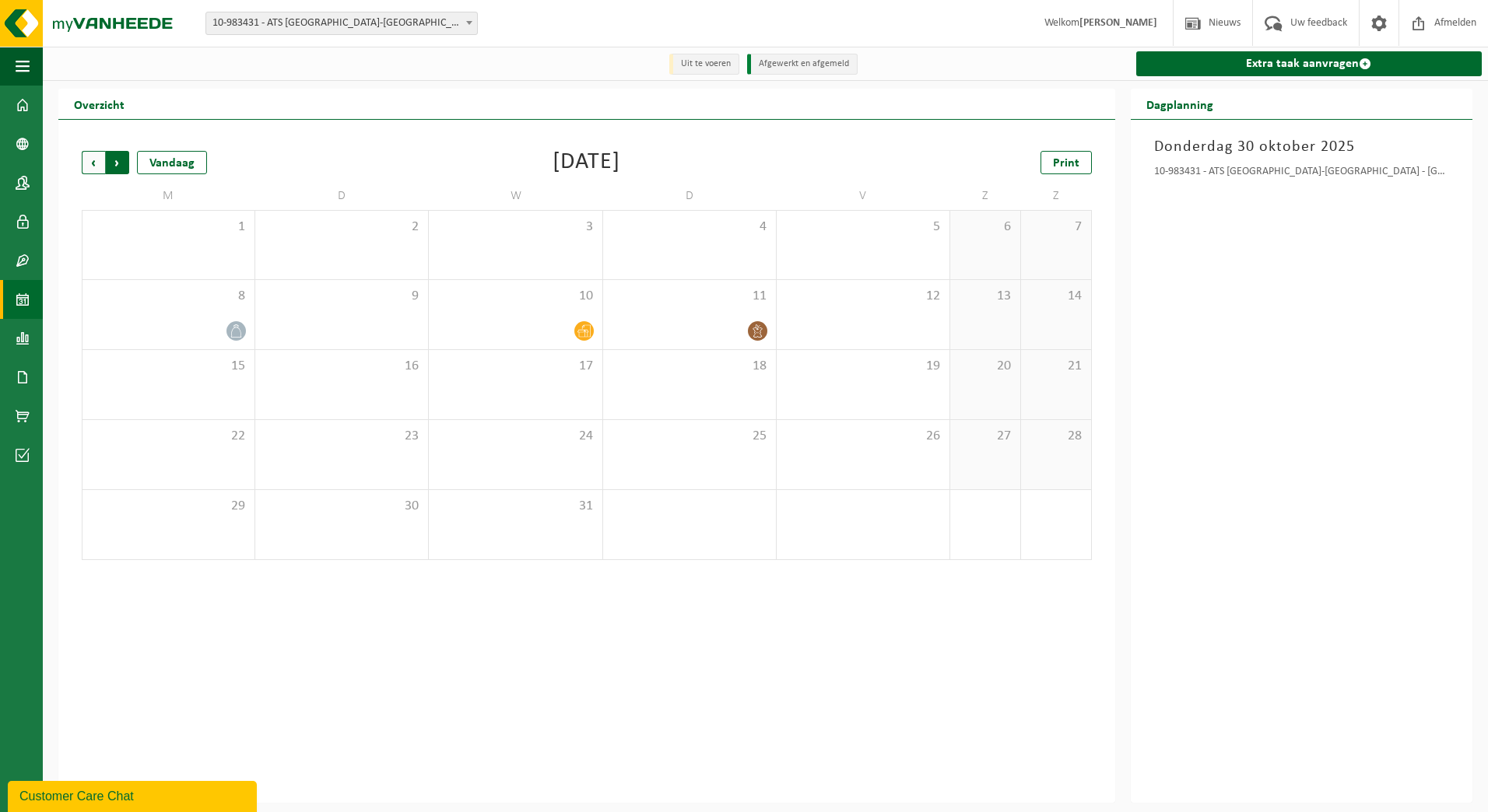
click at [92, 164] on span "Vorige" at bounding box center [93, 162] width 23 height 23
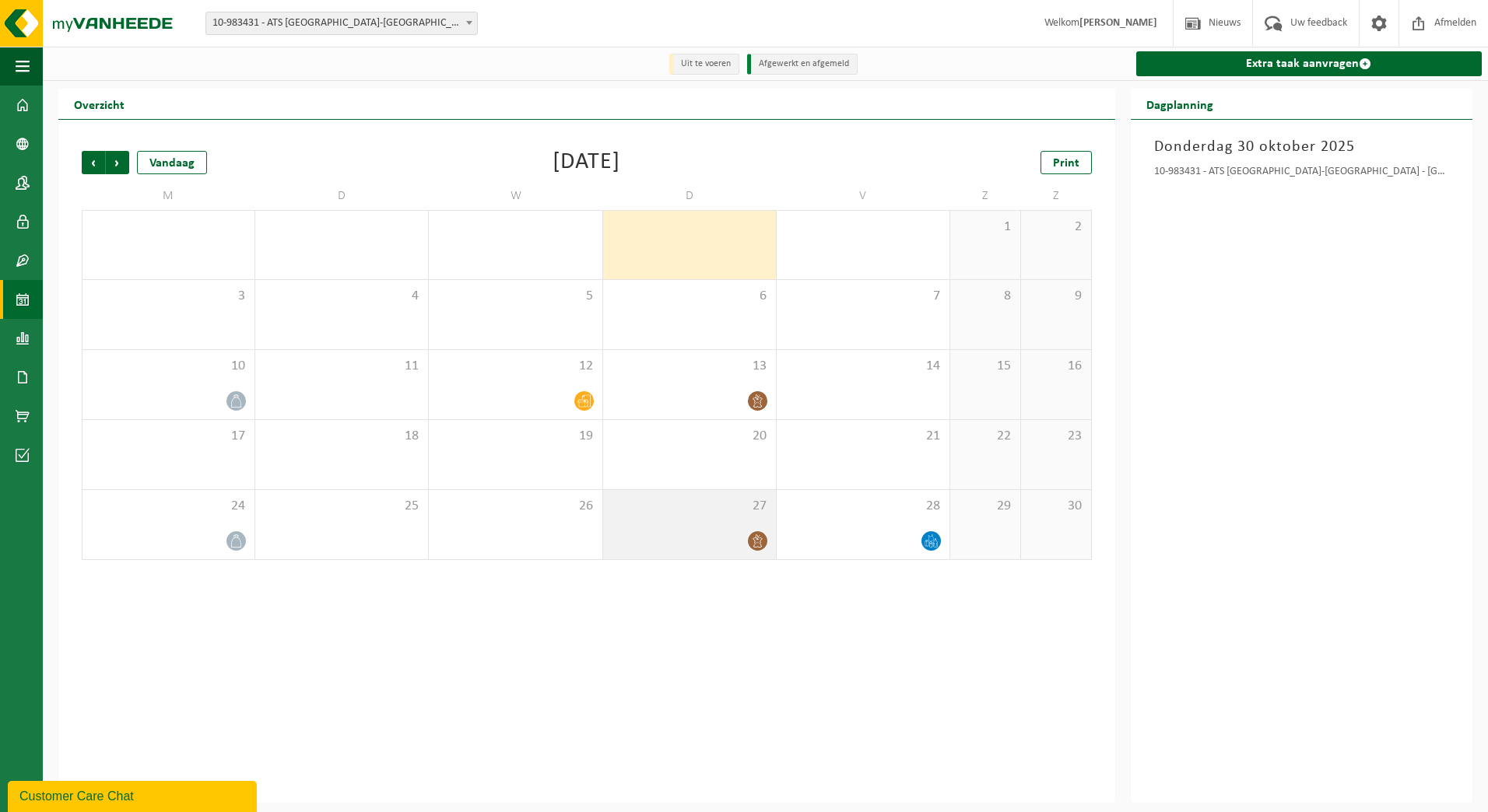
click at [712, 525] on div "27" at bounding box center [689, 525] width 173 height 69
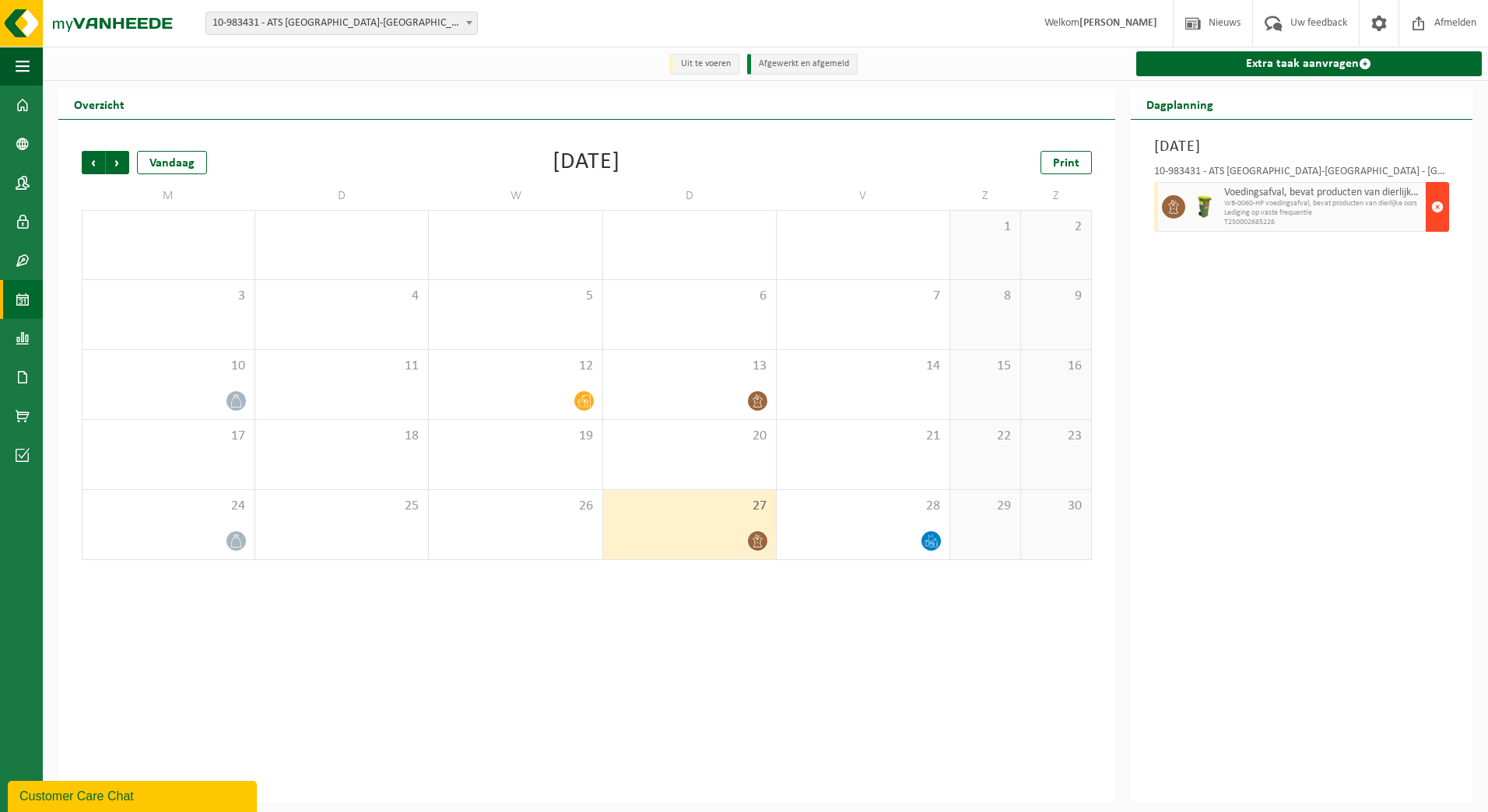
click at [1440, 206] on span "button" at bounding box center [1437, 206] width 12 height 31
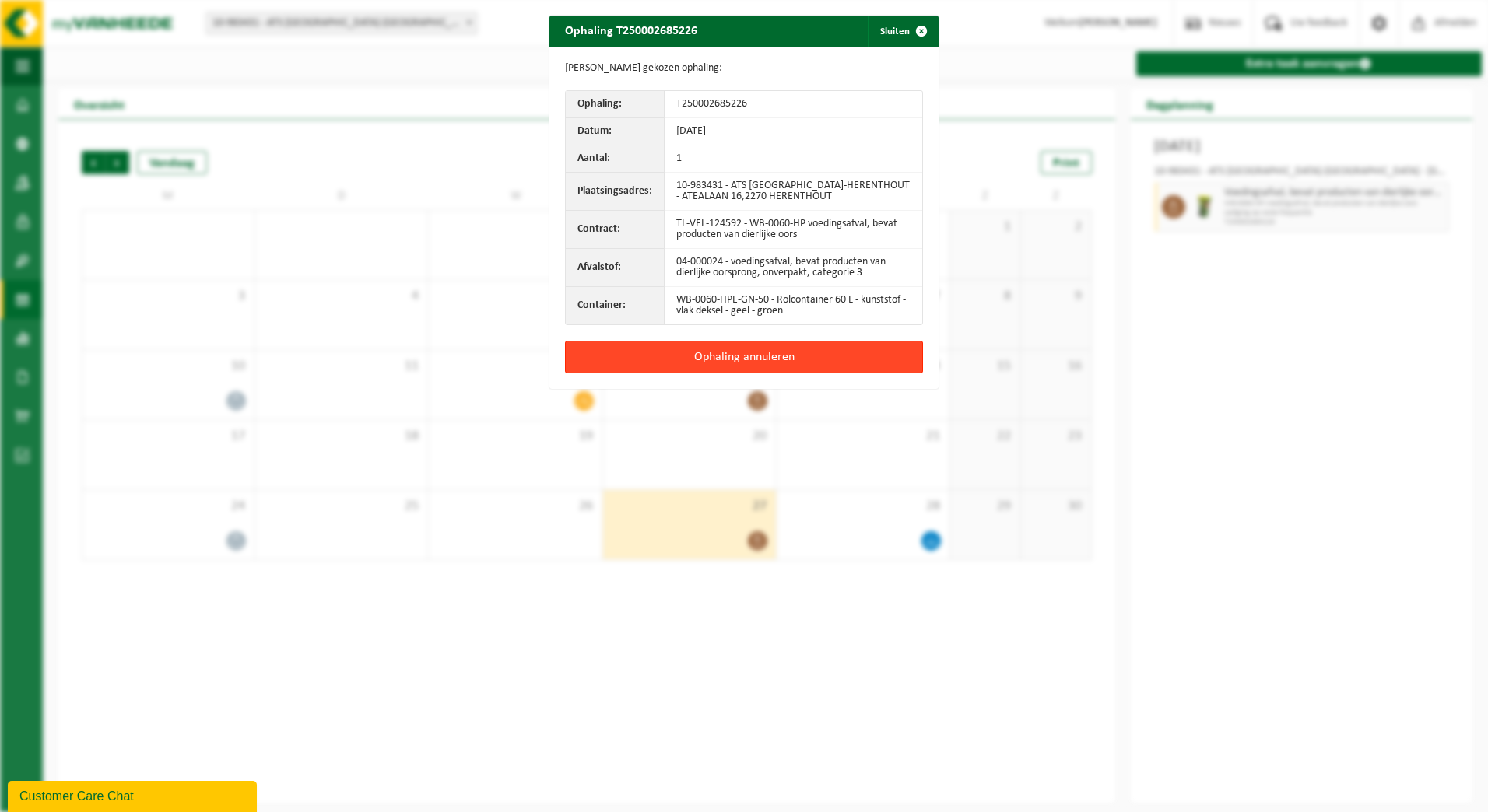
click at [756, 357] on button "Ophaling annuleren" at bounding box center [743, 357] width 358 height 33
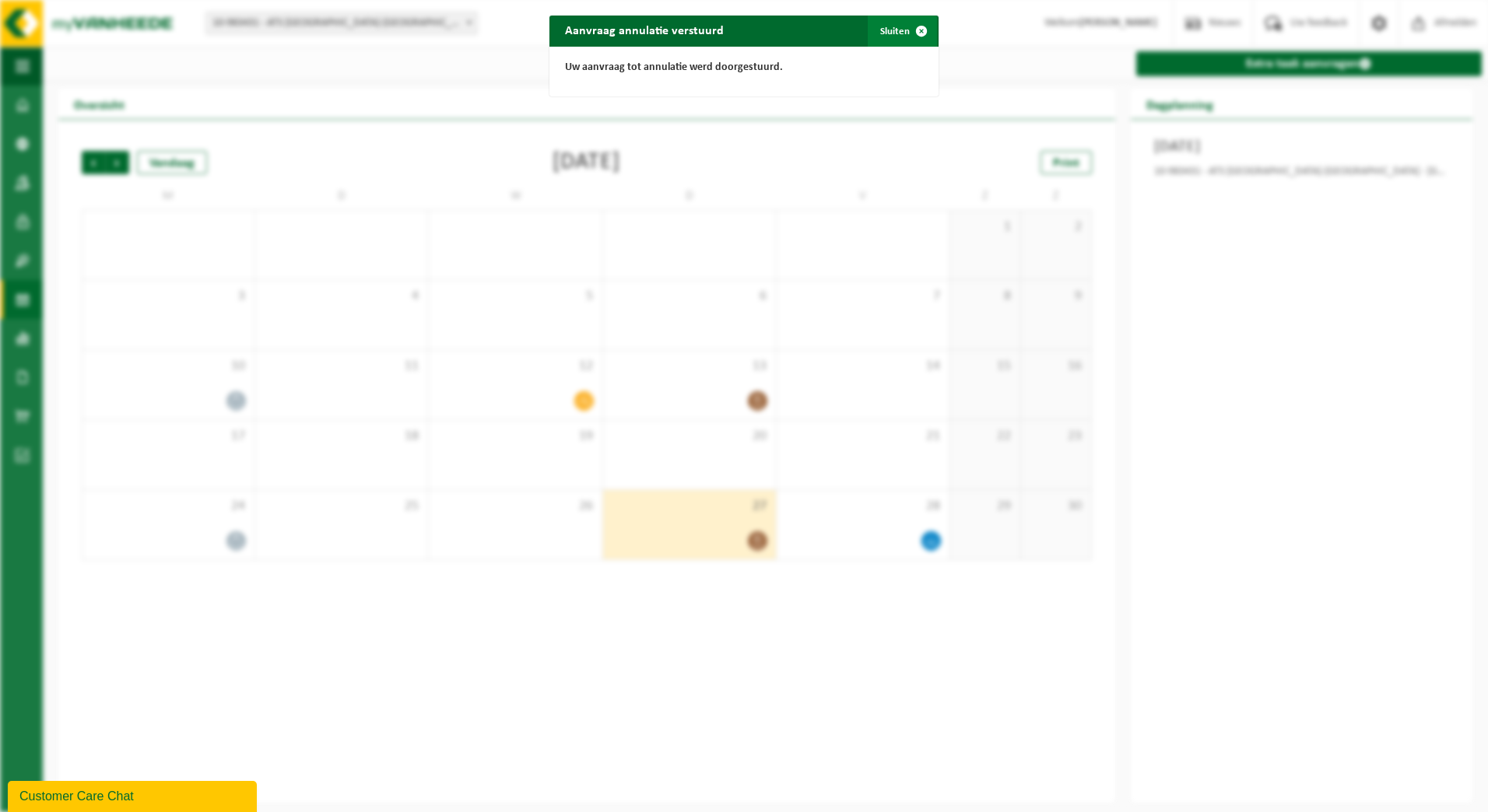
click at [911, 25] on span "button" at bounding box center [922, 31] width 31 height 31
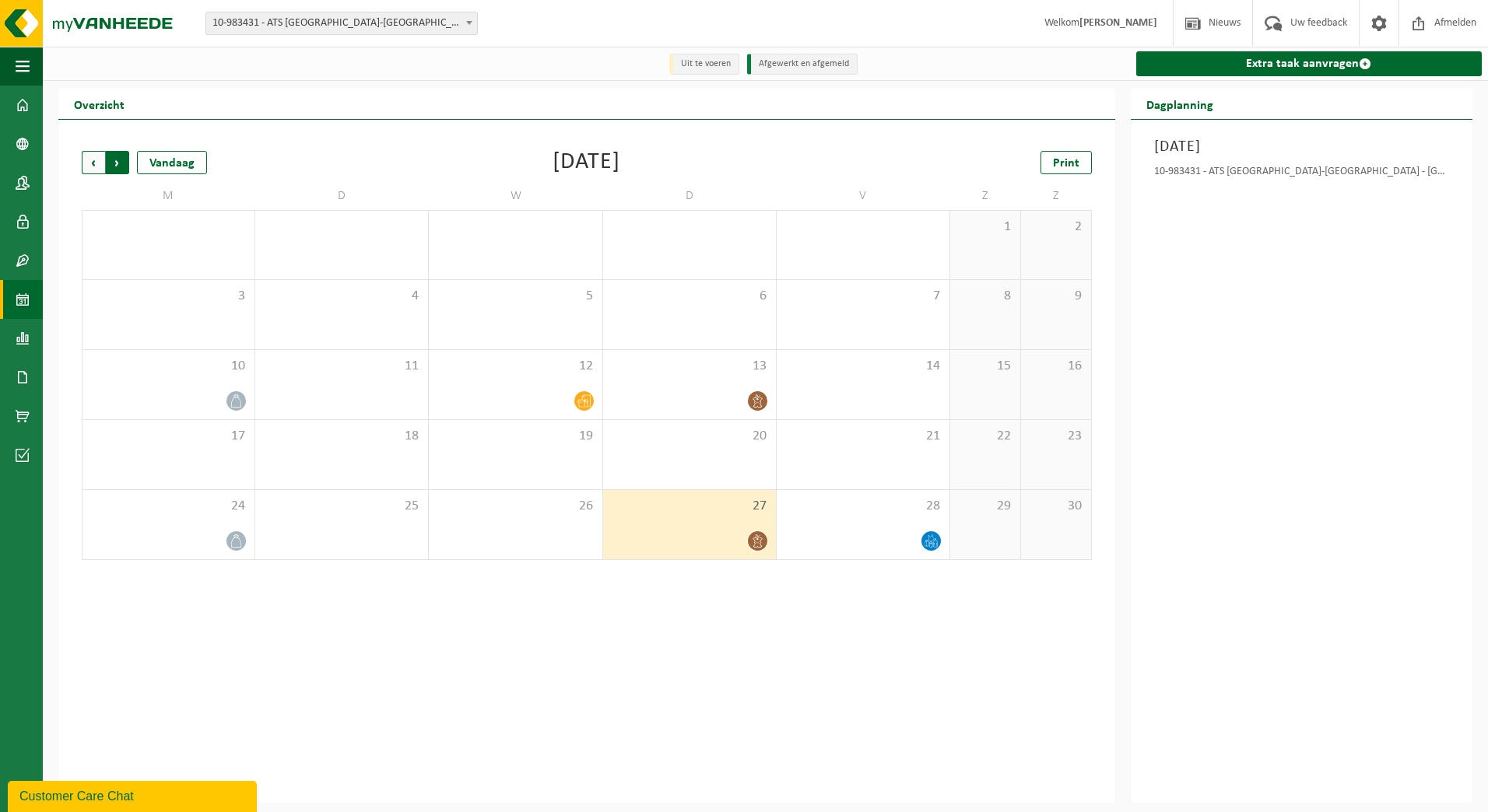
click at [92, 167] on span "Vorige" at bounding box center [93, 162] width 23 height 23
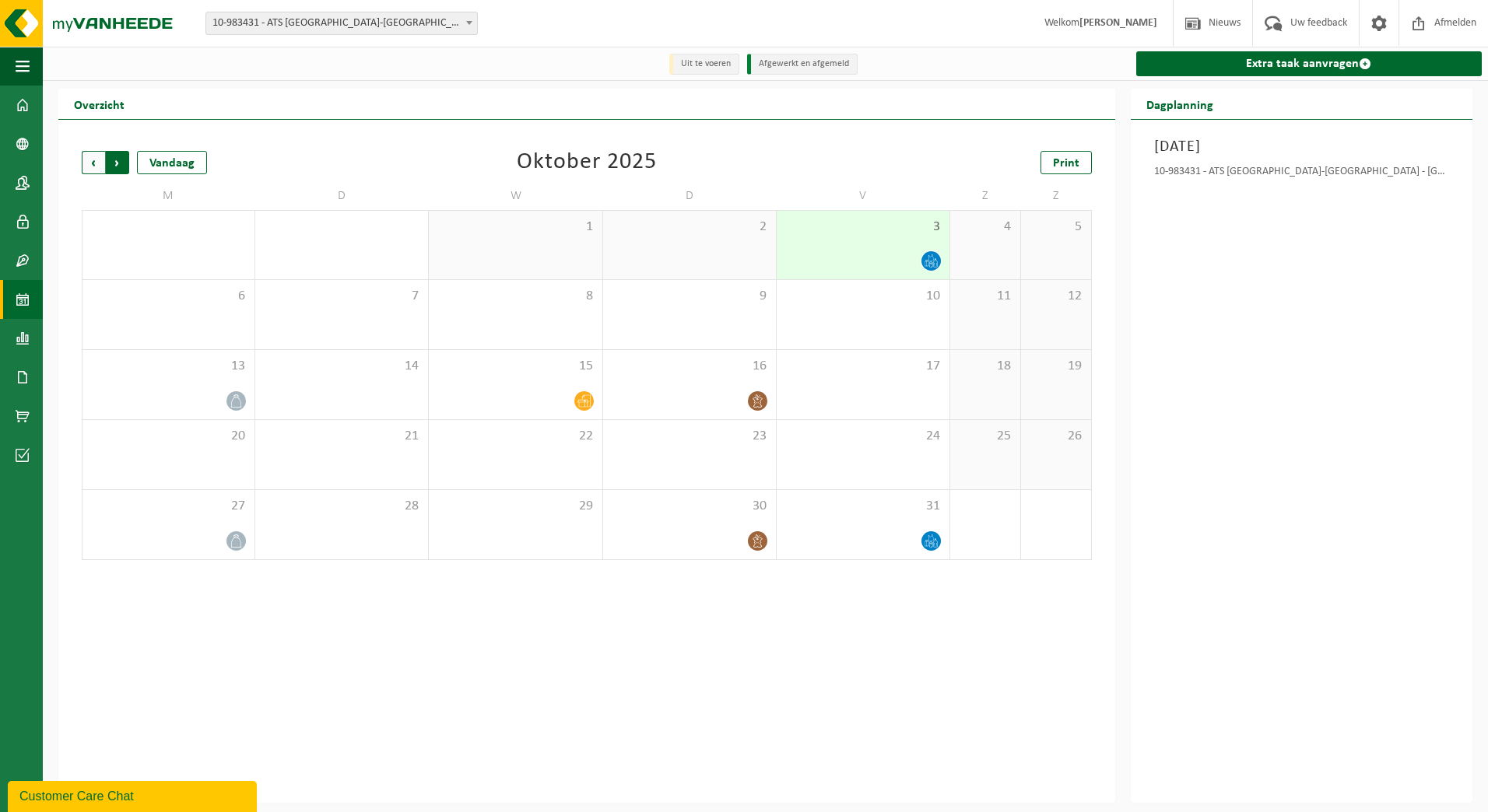
click at [92, 166] on span "Vorige" at bounding box center [93, 162] width 23 height 23
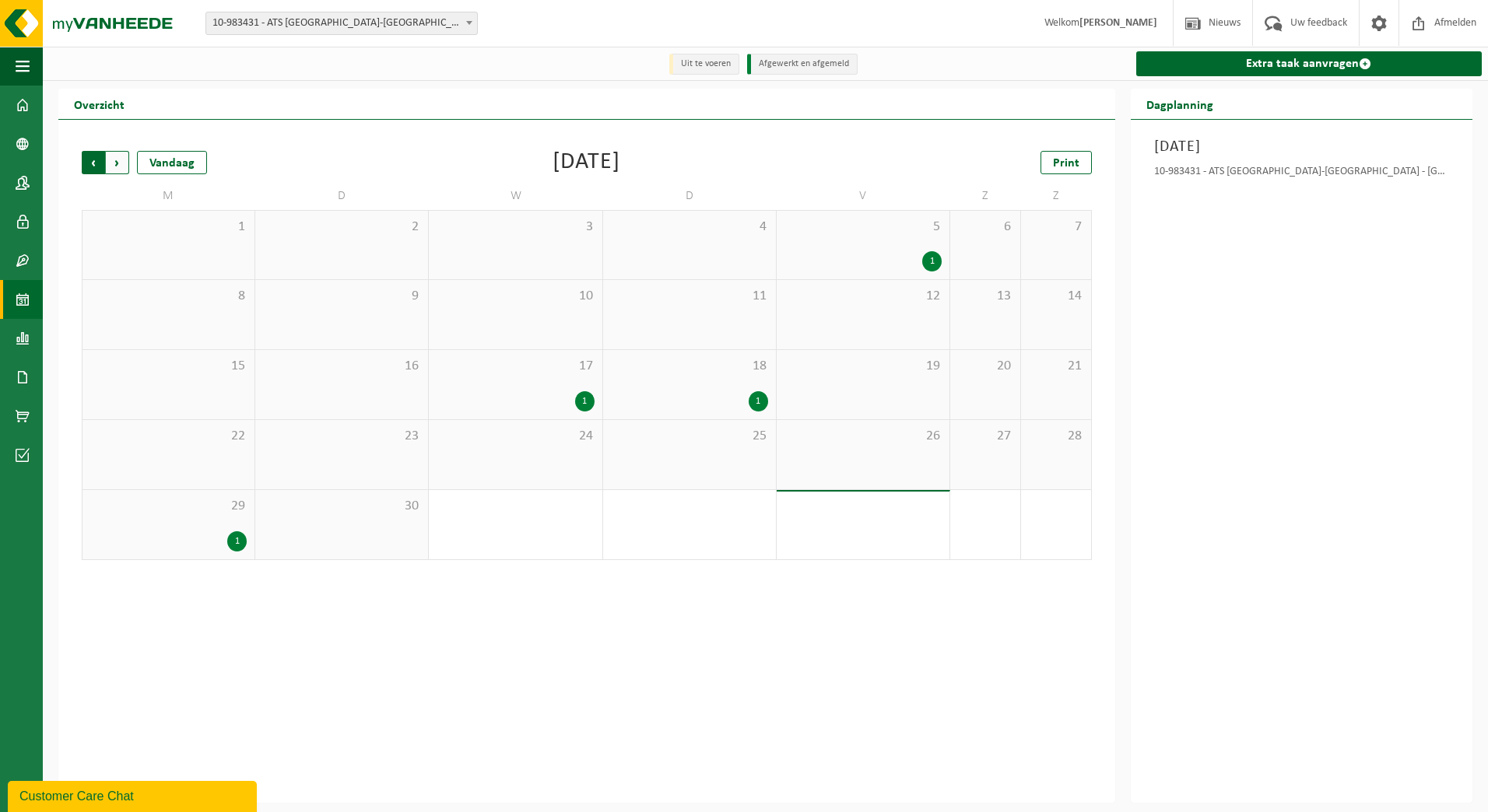
click at [114, 165] on span "Volgende" at bounding box center [117, 162] width 23 height 23
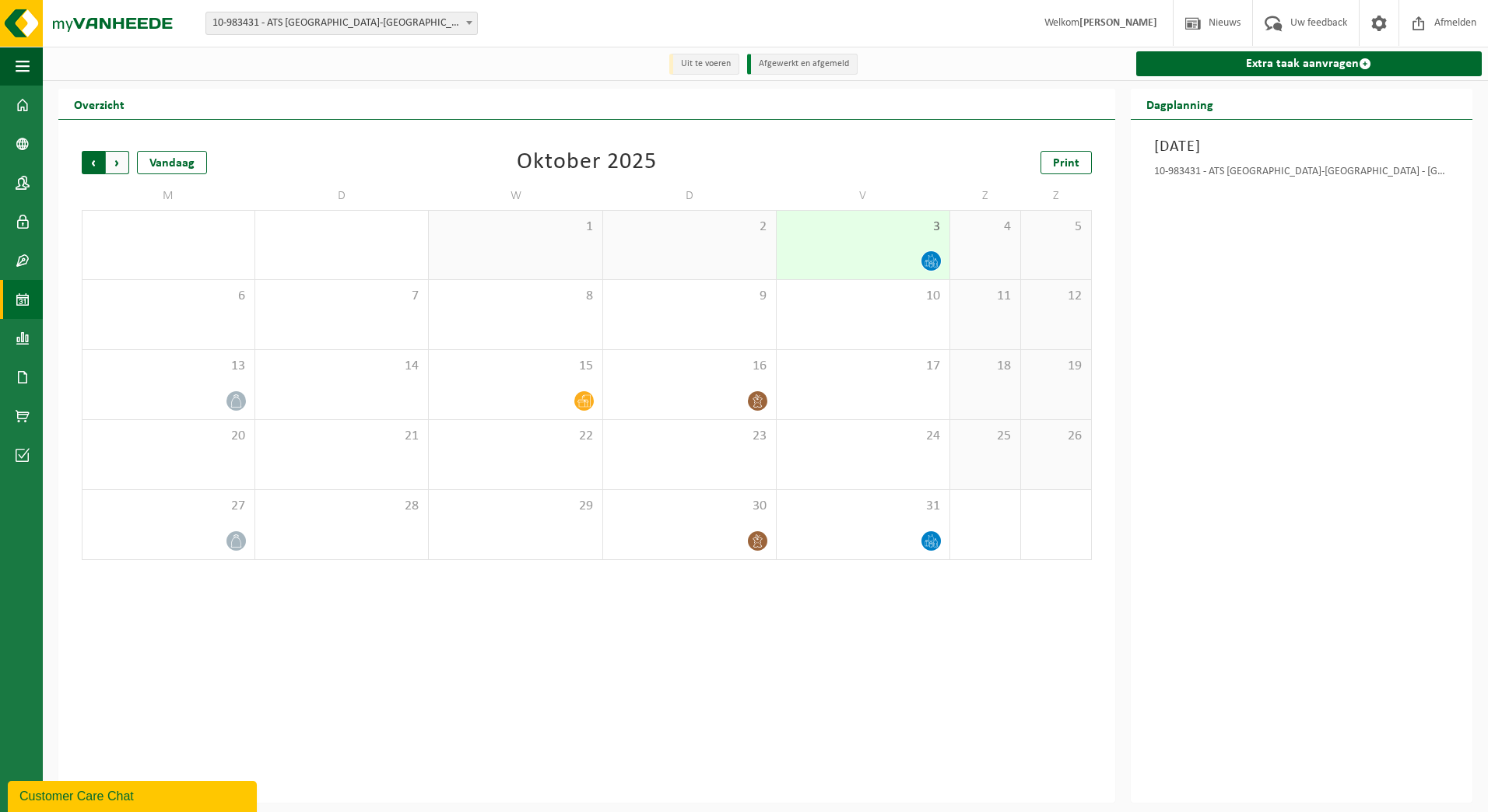
click at [119, 163] on span "Volgende" at bounding box center [117, 162] width 23 height 23
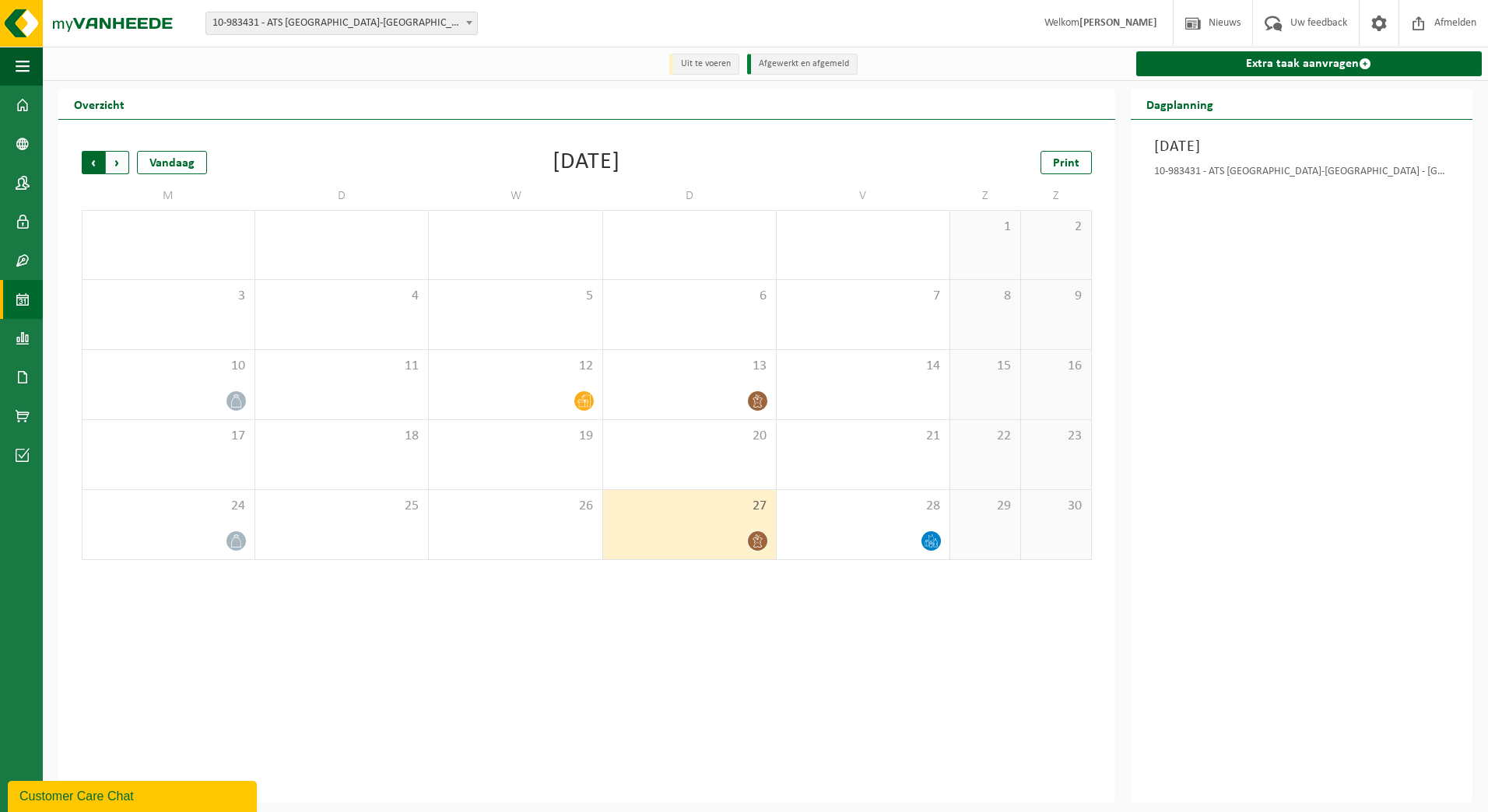
click at [120, 165] on span "Volgende" at bounding box center [117, 162] width 23 height 23
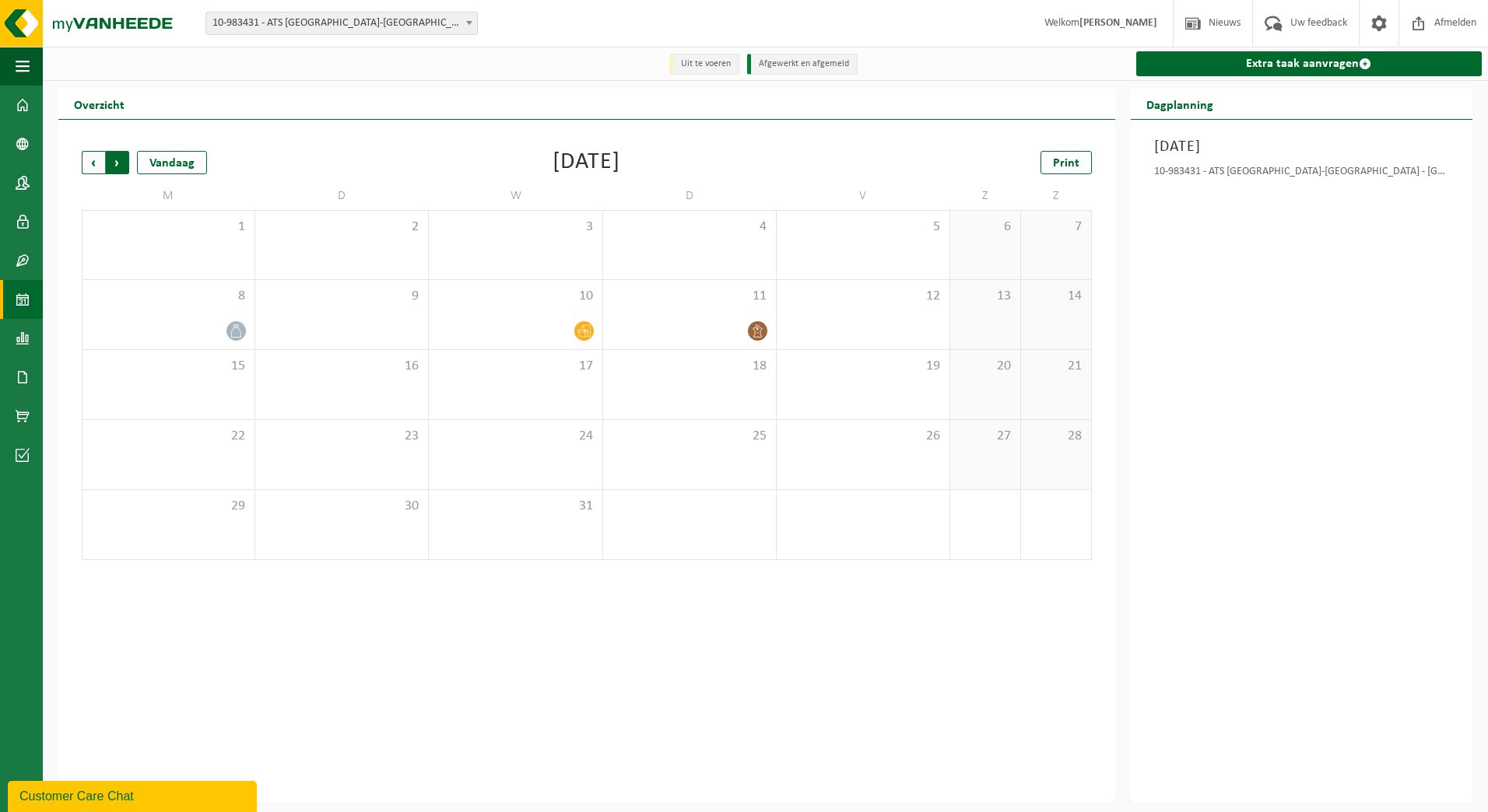
click at [96, 169] on span "Vorige" at bounding box center [93, 162] width 23 height 23
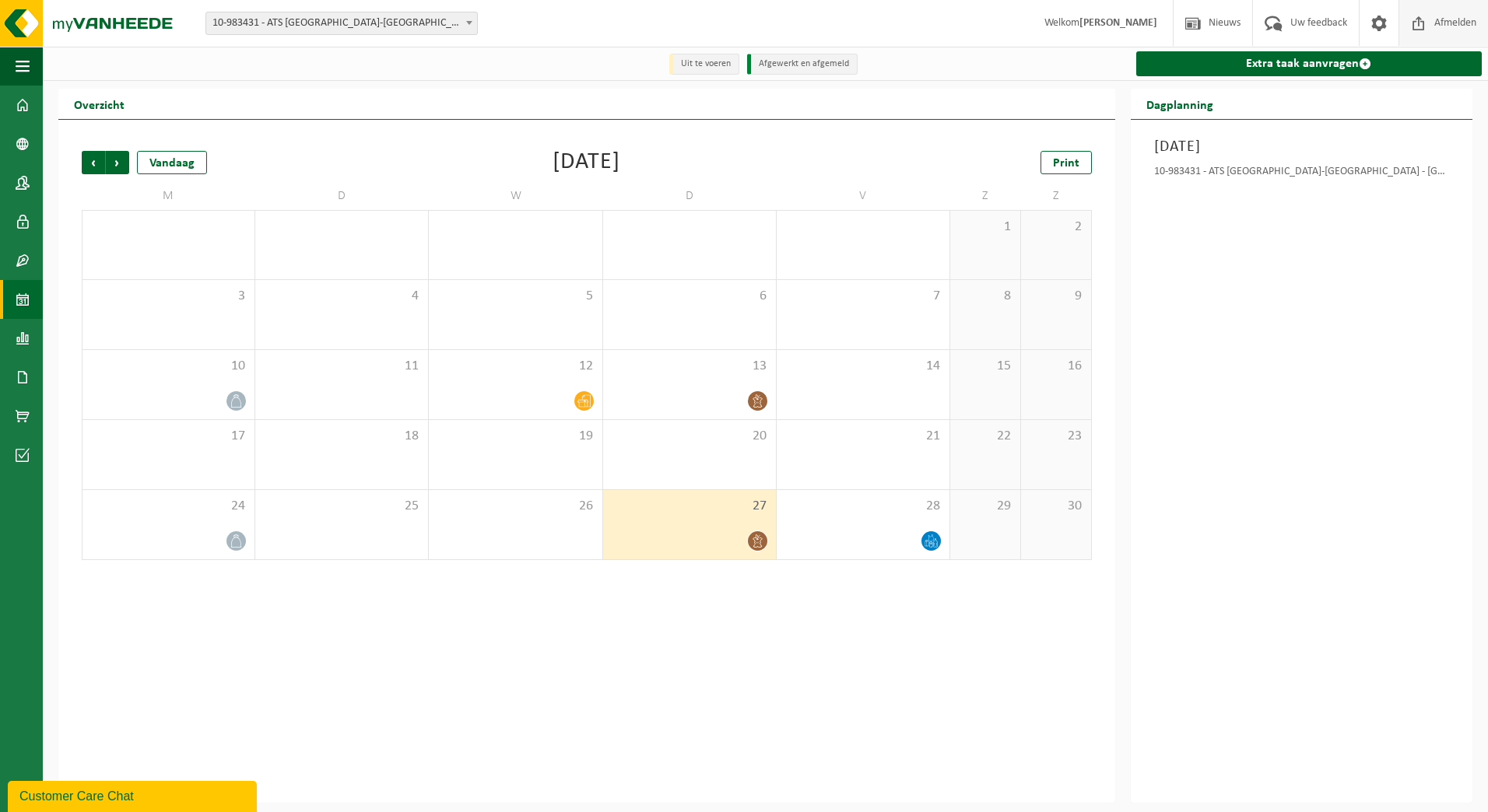
click at [1448, 23] on span "Afmelden" at bounding box center [1455, 23] width 50 height 46
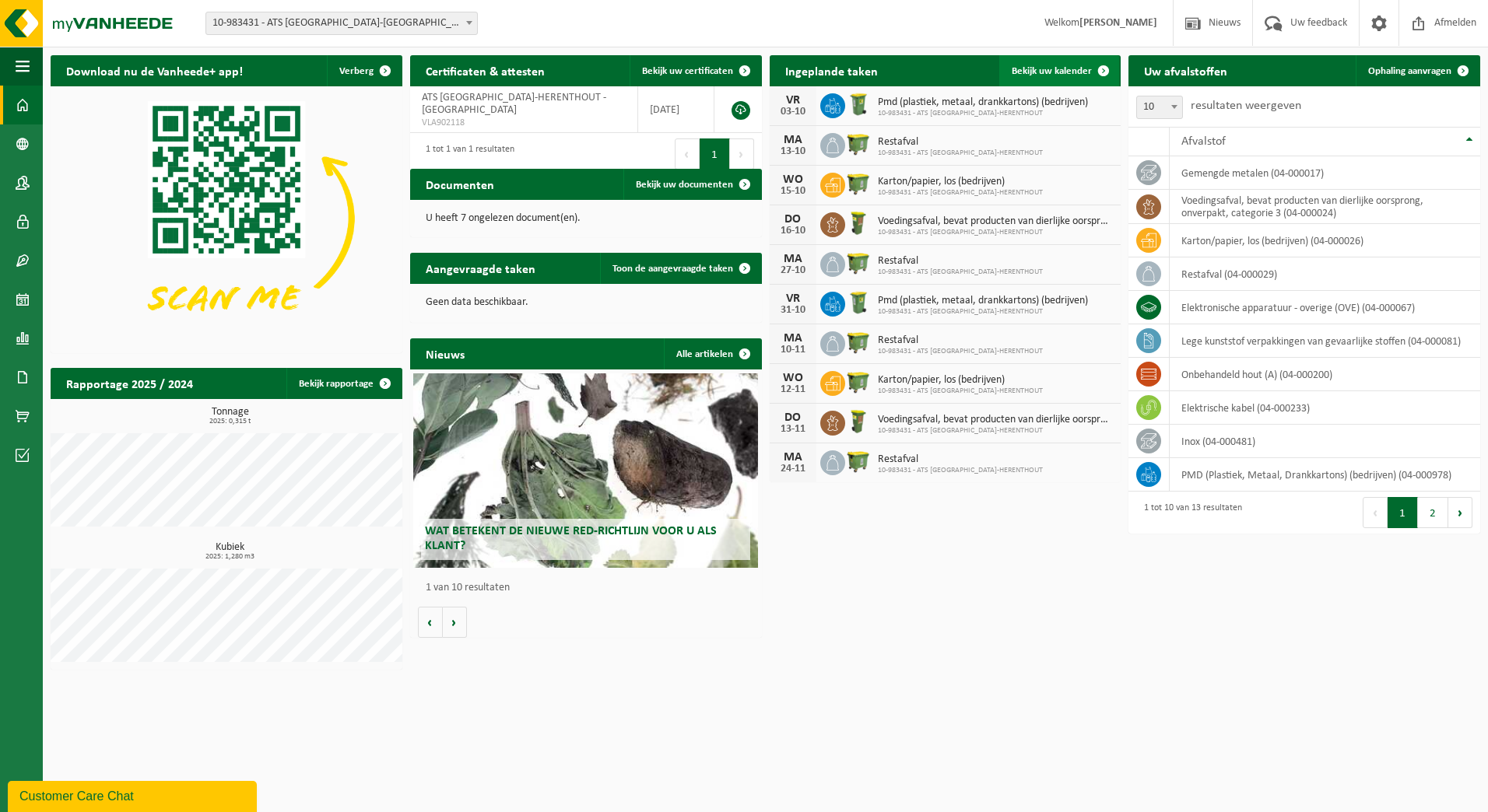
click at [1054, 72] on span "Bekijk uw kalender" at bounding box center [1051, 71] width 80 height 11
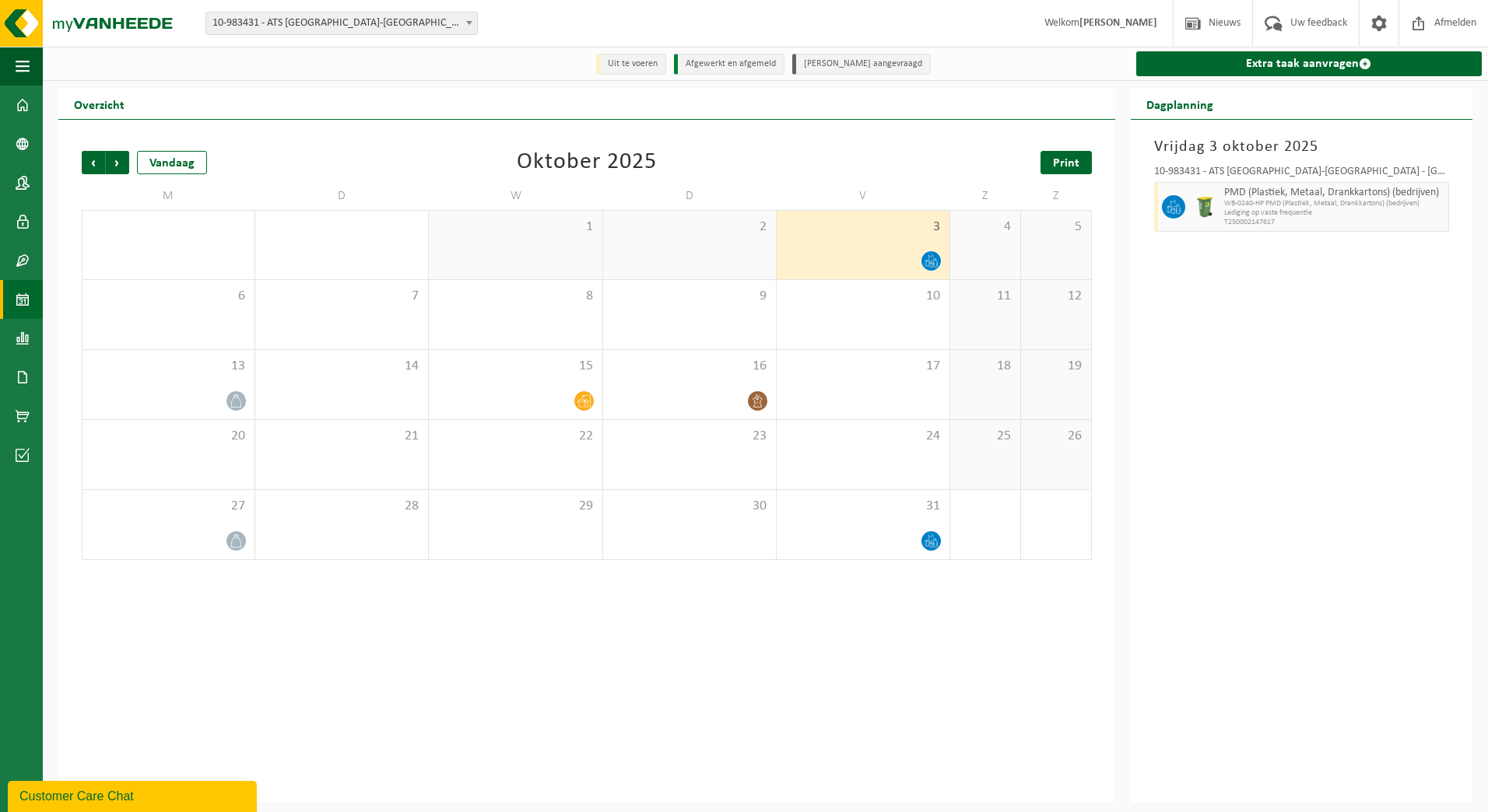
click at [1070, 162] on span "Print" at bounding box center [1067, 163] width 27 height 12
click at [1453, 23] on span "Afmelden" at bounding box center [1455, 23] width 50 height 46
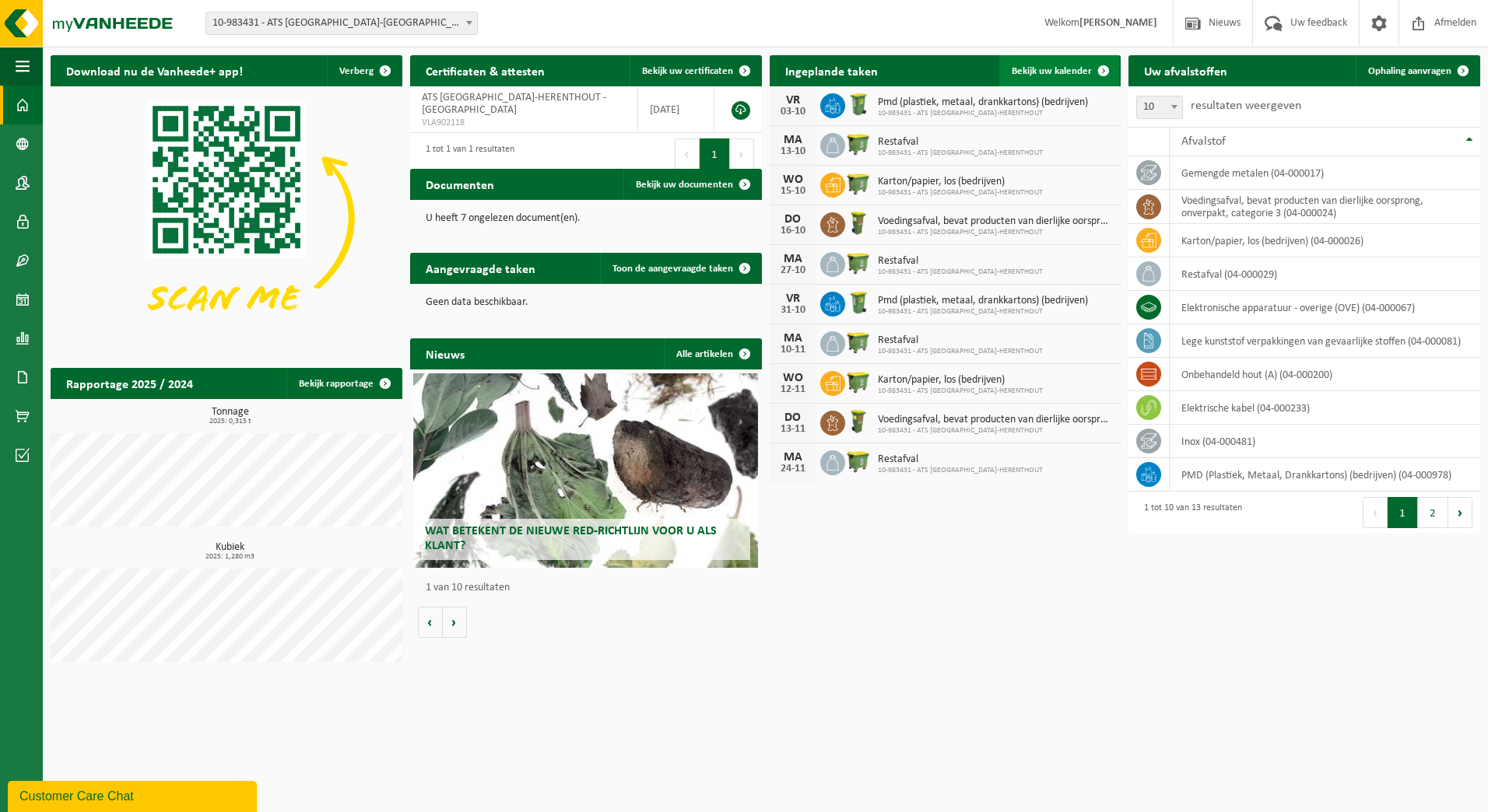
click at [1062, 66] on span "Bekijk uw kalender" at bounding box center [1051, 71] width 80 height 11
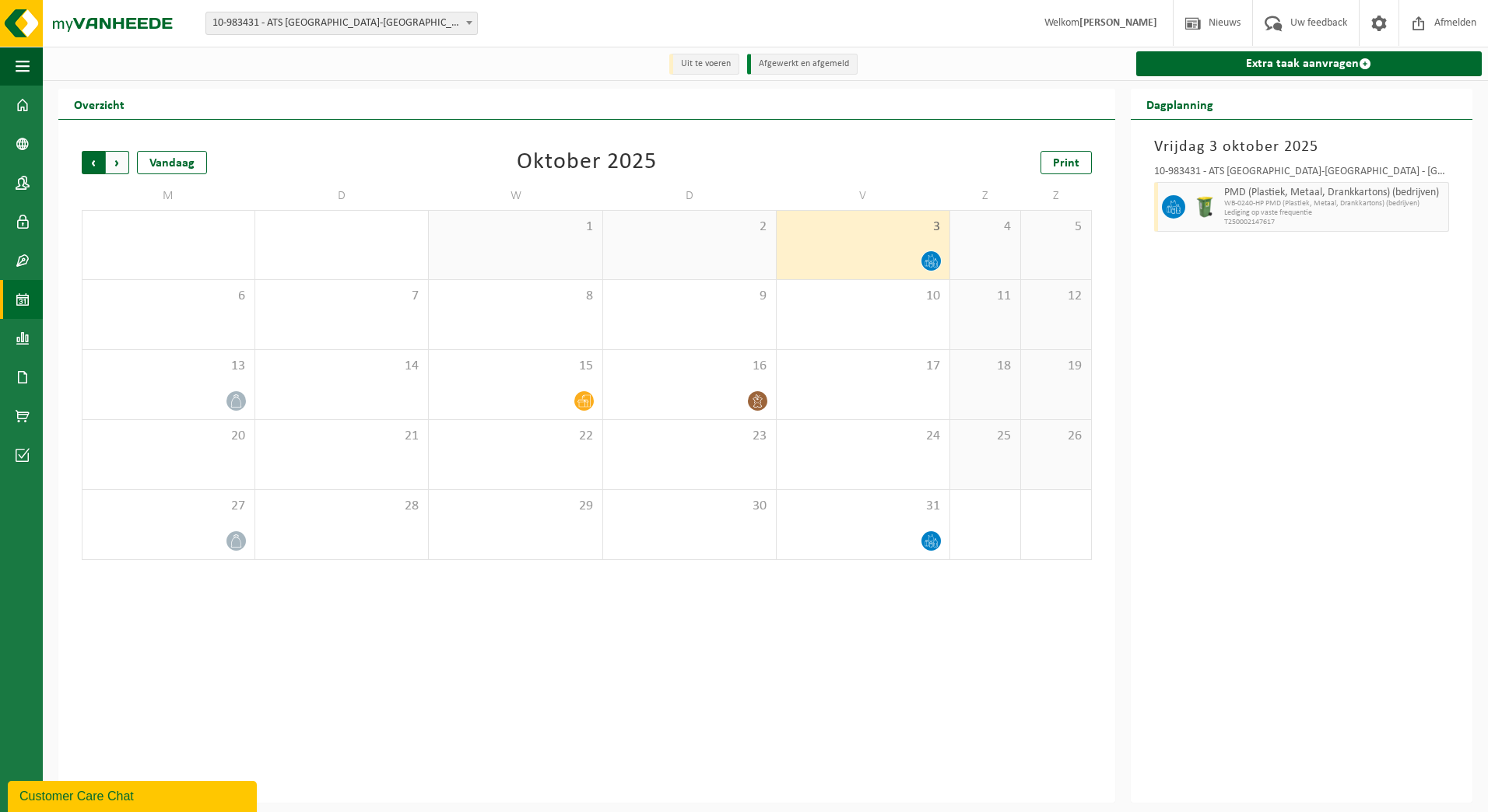
click at [118, 166] on span "Volgende" at bounding box center [117, 162] width 23 height 23
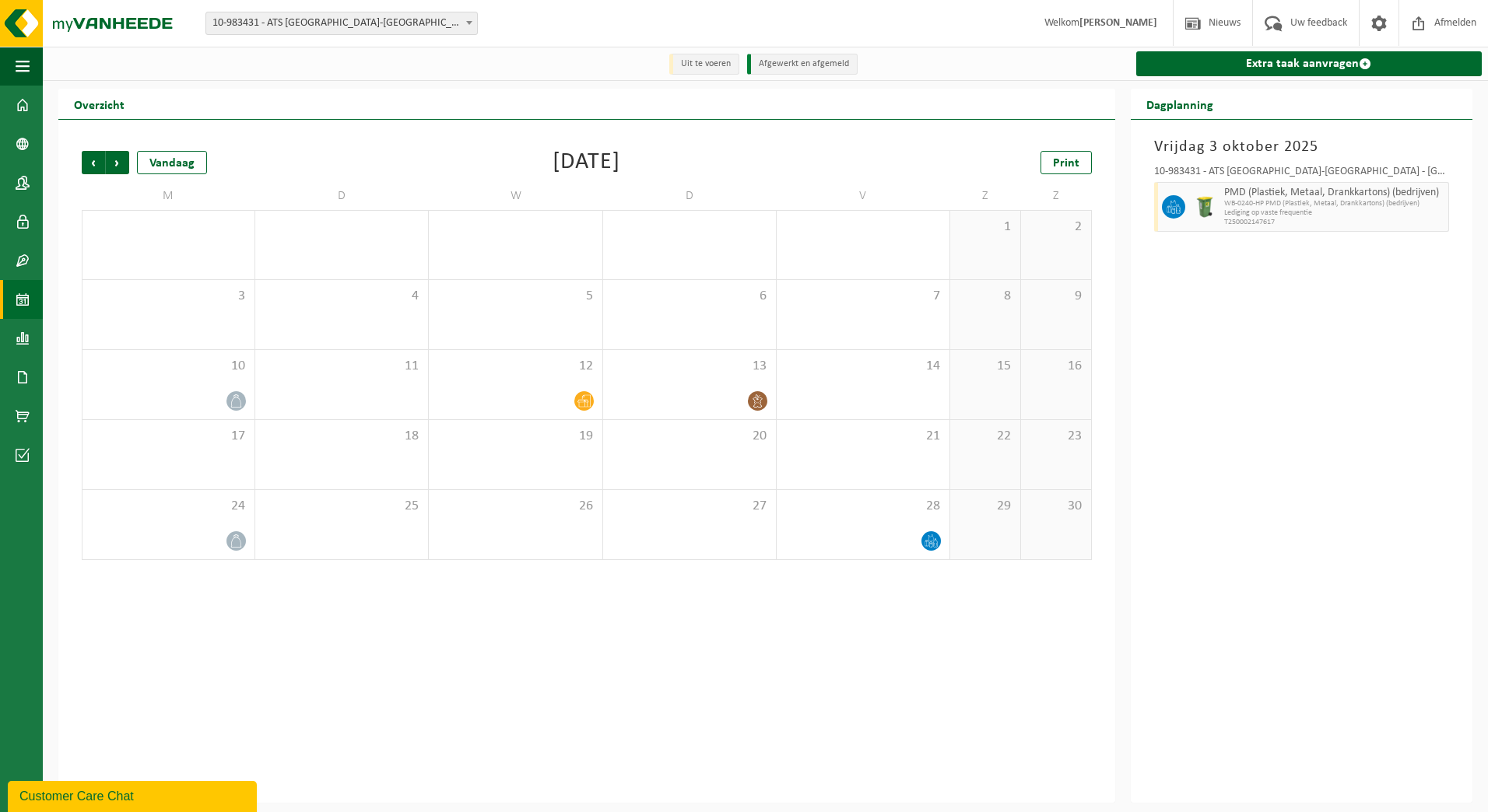
click at [118, 166] on span "Volgende" at bounding box center [117, 162] width 23 height 23
click at [94, 162] on span "Vorige" at bounding box center [93, 162] width 23 height 23
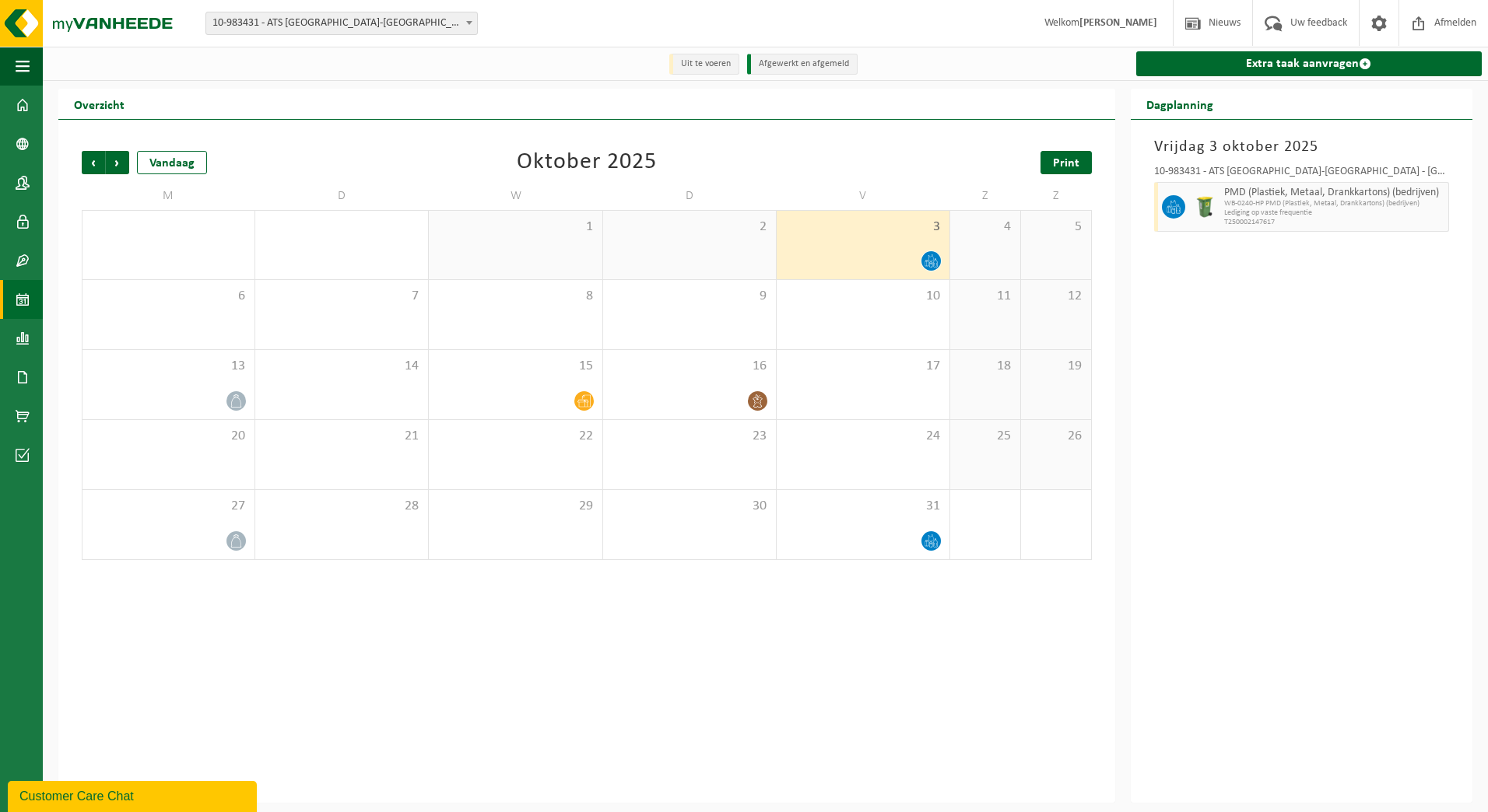
click at [1060, 160] on span "Print" at bounding box center [1067, 163] width 27 height 12
click at [117, 163] on span "Volgende" at bounding box center [117, 162] width 23 height 23
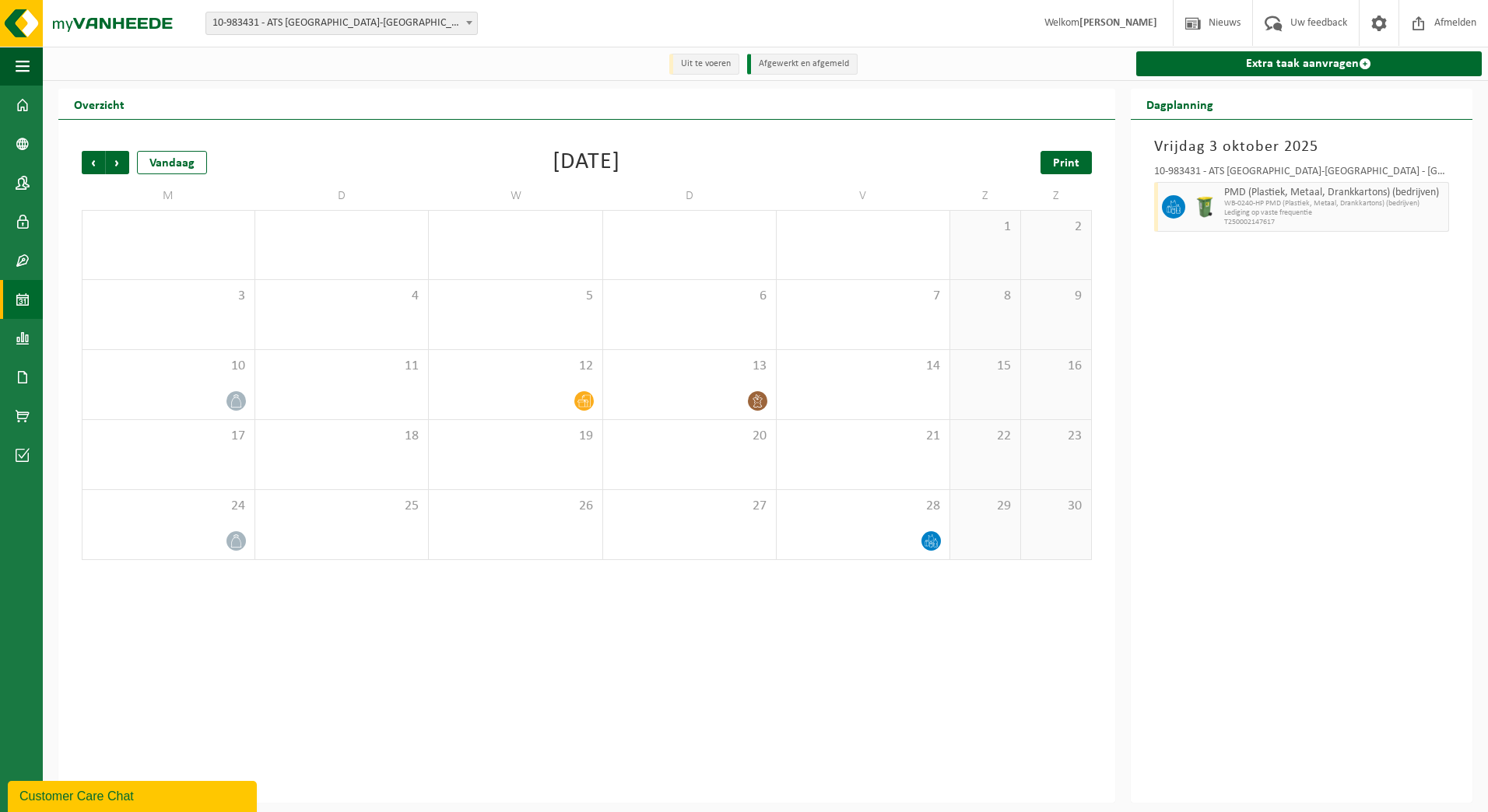
click at [1068, 162] on span "Print" at bounding box center [1067, 163] width 27 height 12
click at [1436, 21] on span "Afmelden" at bounding box center [1455, 23] width 50 height 46
